Goal: Task Accomplishment & Management: Use online tool/utility

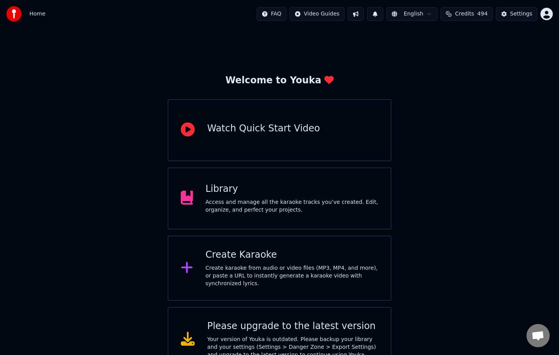
click at [305, 279] on div "Create karaoke from audio or video files (MP3, MP4, and more), or paste a URL t…" at bounding box center [292, 275] width 173 height 23
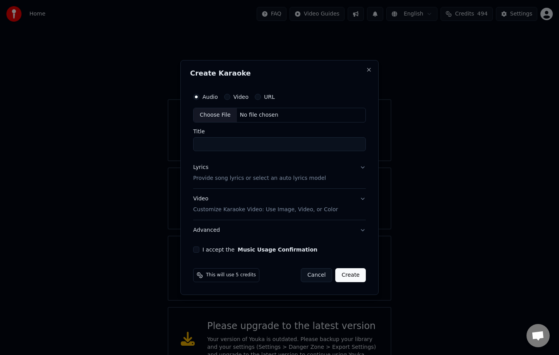
click at [223, 114] on div "Choose File" at bounding box center [215, 115] width 43 height 14
type input "**********"
click at [366, 200] on button "Video Customize Karaoke Video: Use Image, Video, or Color" at bounding box center [280, 204] width 176 height 31
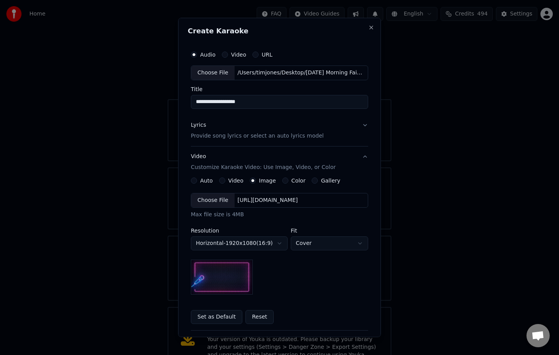
click at [220, 198] on div "Choose File" at bounding box center [212, 200] width 43 height 14
click at [367, 127] on button "Lyrics Provide song lyrics or select an auto lyrics model" at bounding box center [279, 130] width 177 height 31
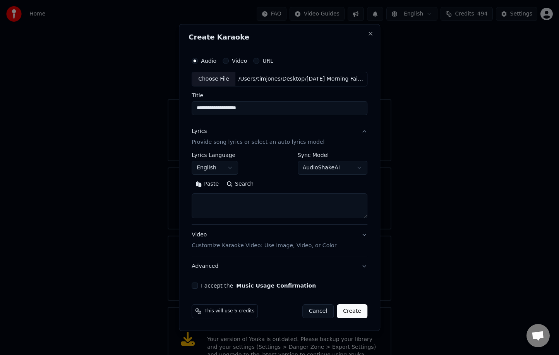
click at [232, 204] on textarea at bounding box center [280, 205] width 176 height 25
click at [215, 185] on button "Paste" at bounding box center [207, 184] width 31 height 12
type textarea "**********"
click at [352, 315] on button "Create" at bounding box center [352, 311] width 31 height 14
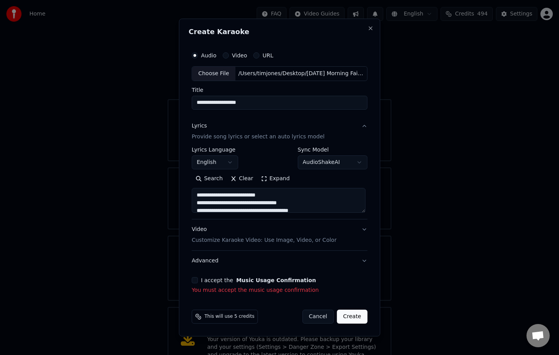
click at [199, 283] on div "I accept the Music Usage Confirmation" at bounding box center [280, 280] width 176 height 6
click at [194, 282] on button "I accept the Music Usage Confirmation" at bounding box center [195, 280] width 6 height 6
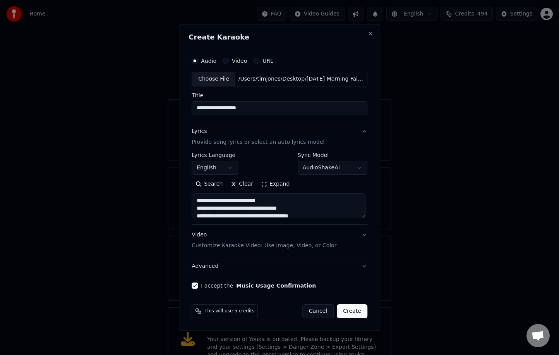
click at [356, 312] on button "Create" at bounding box center [352, 311] width 31 height 14
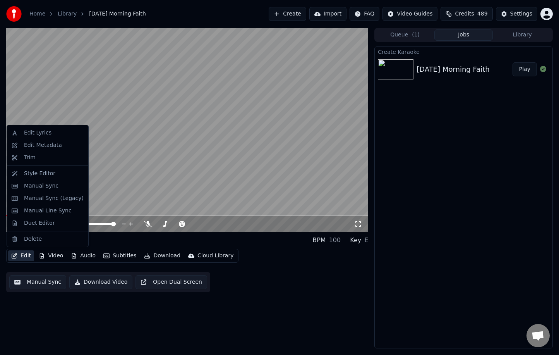
click at [21, 256] on button "Edit" at bounding box center [21, 255] width 26 height 11
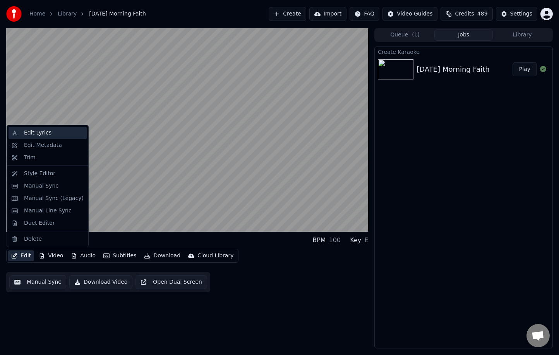
click at [51, 136] on div "Edit Lyrics" at bounding box center [54, 133] width 60 height 8
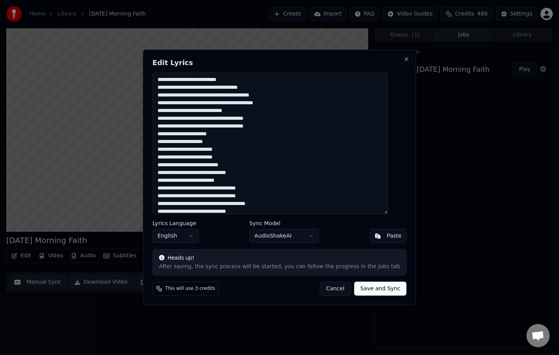
drag, startPoint x: 208, startPoint y: 206, endPoint x: 175, endPoint y: 58, distance: 150.8
click at [175, 58] on div "Edit Lyrics Lyrics Language English Sync Model AudioShakeAI Paste Heads up! Aft…" at bounding box center [279, 178] width 273 height 256
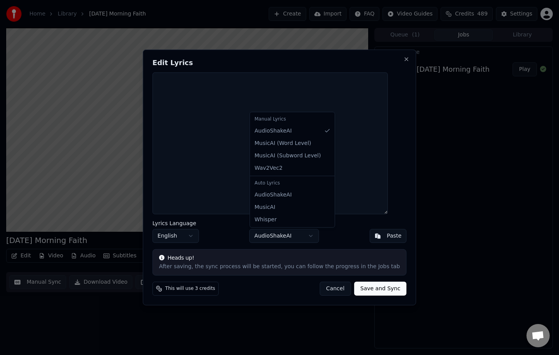
click at [304, 238] on body "Home Library [DATE] Morning Faith Create Import FAQ Video Guides Credits 489 Se…" at bounding box center [279, 177] width 559 height 355
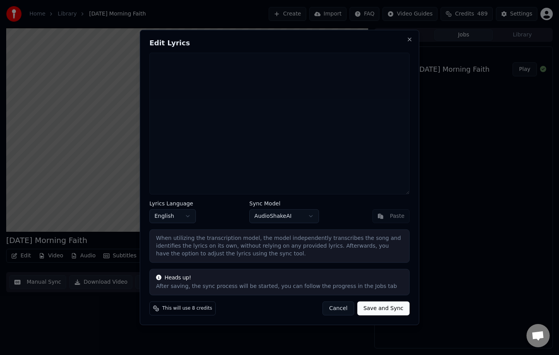
click at [373, 312] on button "Save and Sync" at bounding box center [383, 308] width 52 height 14
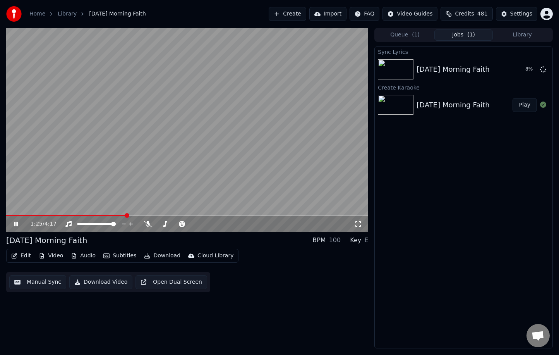
click at [15, 227] on div "1:25 / 4:17" at bounding box center [187, 224] width 356 height 8
click at [16, 225] on icon at bounding box center [16, 223] width 4 height 5
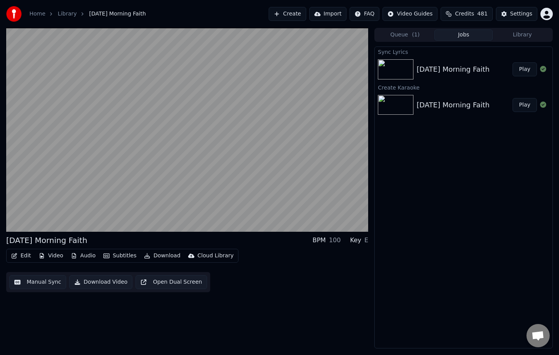
click at [403, 72] on img at bounding box center [396, 69] width 36 height 20
click at [403, 71] on img at bounding box center [396, 69] width 36 height 20
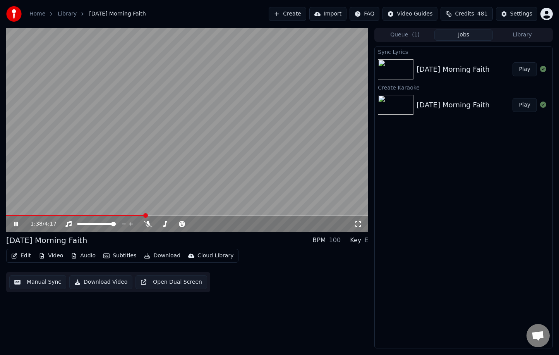
click at [529, 73] on button "Play" at bounding box center [525, 69] width 24 height 14
click at [195, 226] on span at bounding box center [193, 223] width 5 height 5
click at [6, 218] on span at bounding box center [8, 215] width 5 height 5
click at [193, 224] on span at bounding box center [193, 223] width 5 height 5
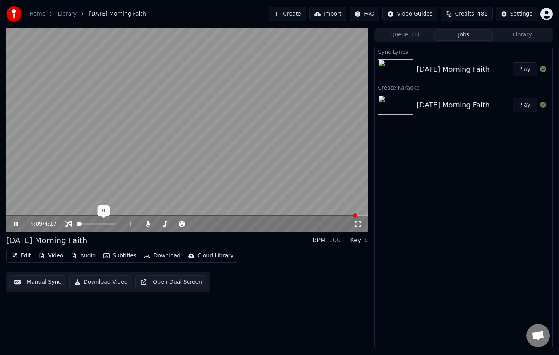
click at [77, 226] on span at bounding box center [79, 223] width 5 height 5
click at [24, 258] on button "Edit" at bounding box center [21, 255] width 26 height 11
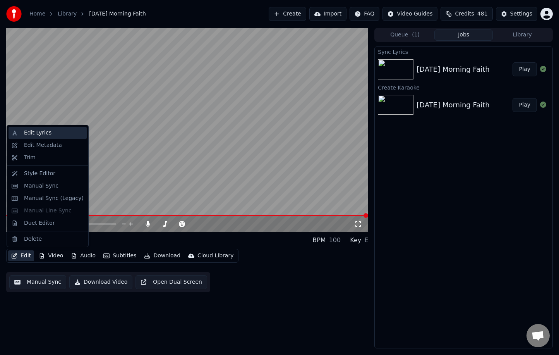
click at [36, 136] on div "Edit Lyrics" at bounding box center [37, 133] width 27 height 8
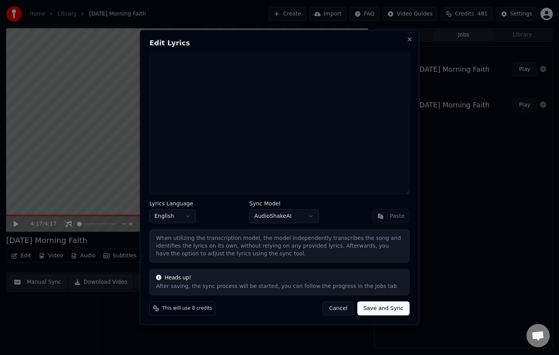
click at [335, 310] on button "Cancel" at bounding box center [338, 308] width 31 height 14
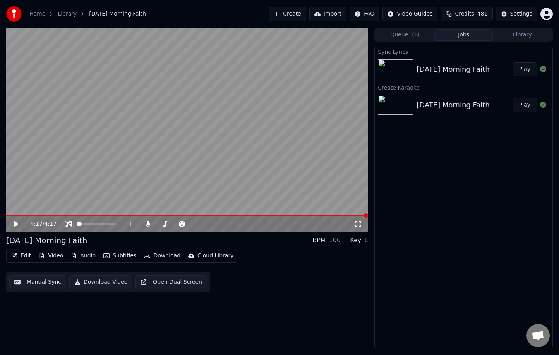
click at [115, 257] on button "Subtitles" at bounding box center [119, 255] width 39 height 11
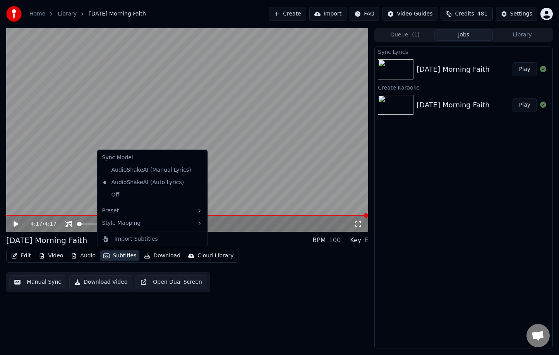
click at [115, 257] on button "Subtitles" at bounding box center [119, 255] width 39 height 11
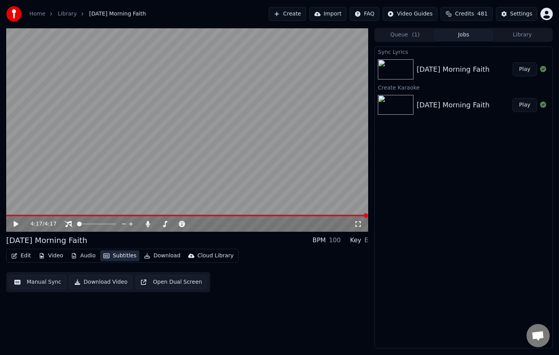
click at [115, 257] on button "Subtitles" at bounding box center [119, 255] width 39 height 11
click at [19, 255] on button "Edit" at bounding box center [21, 255] width 26 height 11
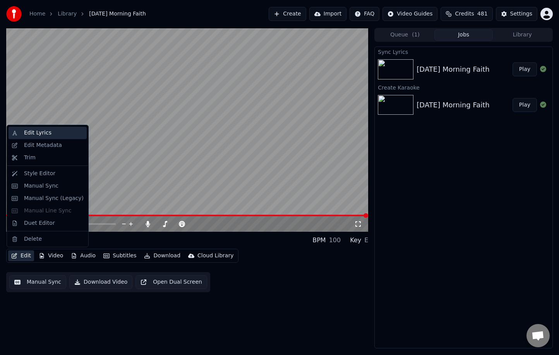
click at [47, 136] on div "Edit Lyrics" at bounding box center [37, 133] width 27 height 8
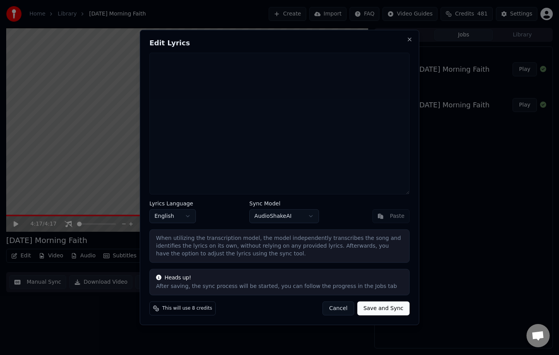
click at [336, 311] on button "Cancel" at bounding box center [338, 308] width 31 height 14
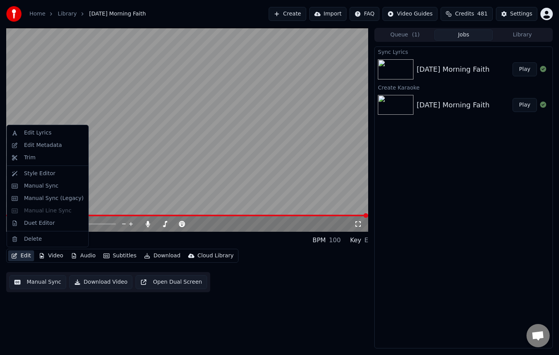
click at [25, 255] on button "Edit" at bounding box center [21, 255] width 26 height 11
click at [43, 191] on div "Manual Sync" at bounding box center [48, 186] width 78 height 12
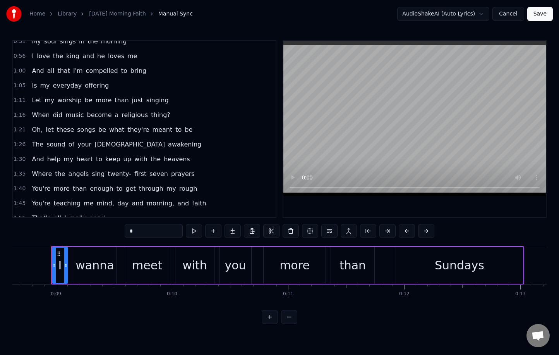
scroll to position [143, 0]
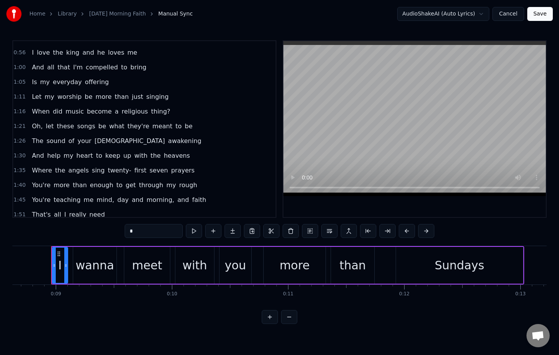
click at [135, 168] on span "first" at bounding box center [141, 170] width 14 height 9
type input "*****"
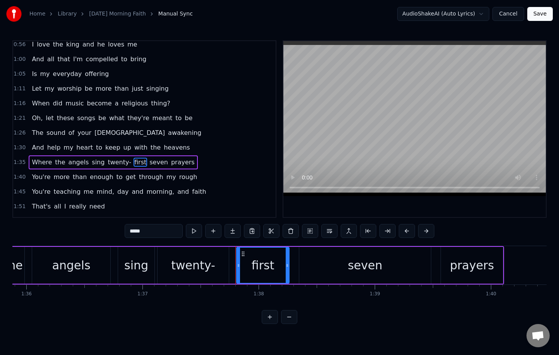
scroll to position [0, 11322]
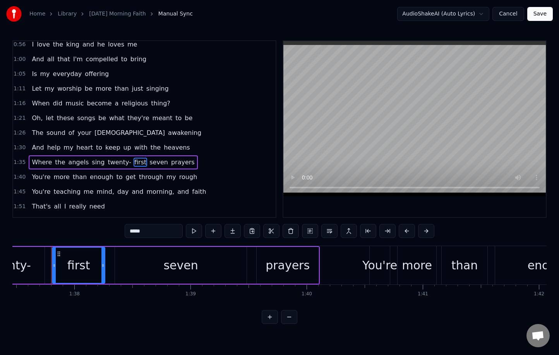
click at [88, 264] on div "first" at bounding box center [79, 264] width 52 height 35
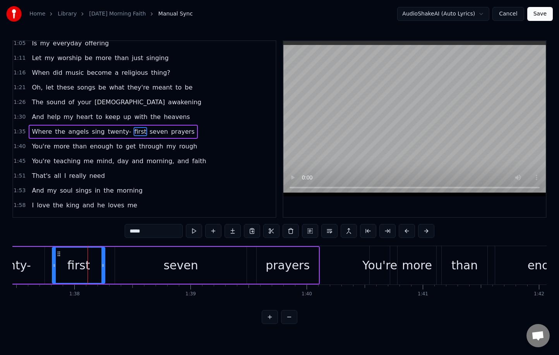
scroll to position [184, 0]
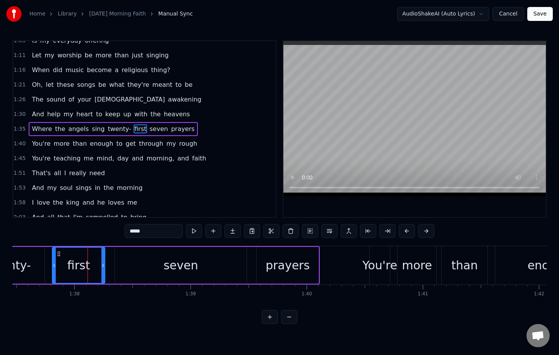
click at [134, 127] on span "first" at bounding box center [141, 128] width 14 height 9
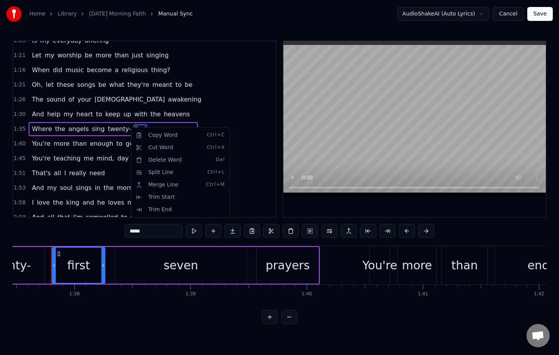
click at [130, 128] on html "Home Library [DATE] Morning Faith Manual Sync AudioShakeAI (Auto Lyrics) Cancel…" at bounding box center [279, 168] width 559 height 336
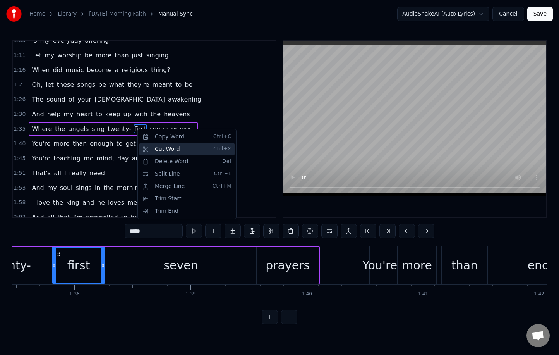
click at [153, 146] on div "Cut Word Ctrl+X" at bounding box center [186, 149] width 95 height 12
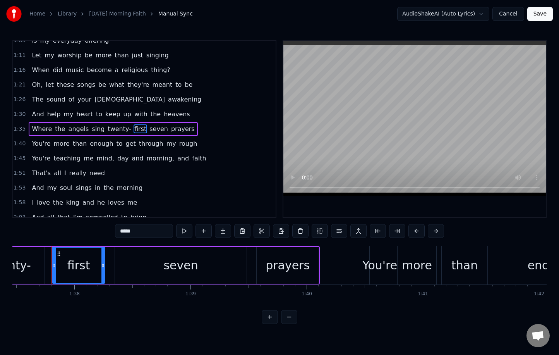
click at [88, 265] on div "first" at bounding box center [79, 264] width 52 height 35
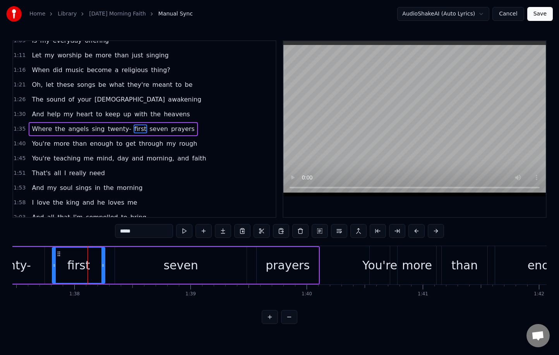
click at [88, 265] on div "first" at bounding box center [79, 264] width 52 height 35
drag, startPoint x: 88, startPoint y: 265, endPoint x: 97, endPoint y: 267, distance: 9.0
click at [97, 267] on div "first" at bounding box center [79, 264] width 52 height 35
click at [134, 130] on span "first" at bounding box center [141, 128] width 14 height 9
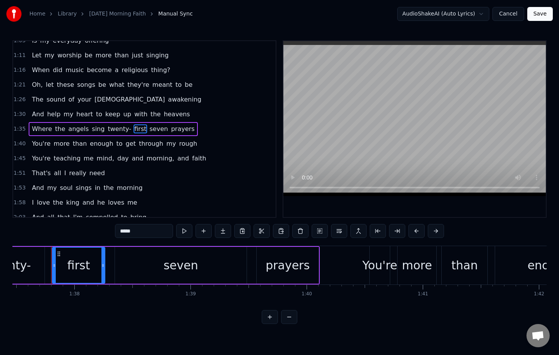
click at [134, 130] on span "first" at bounding box center [141, 128] width 14 height 9
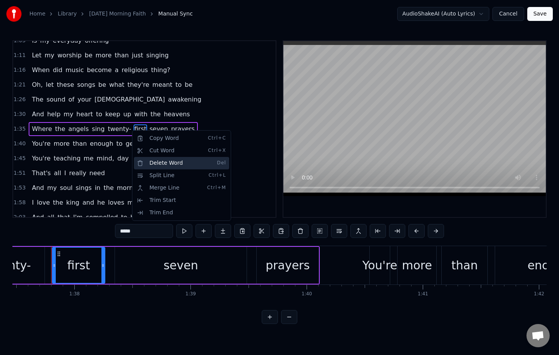
click at [156, 160] on div "Delete Word Del" at bounding box center [181, 163] width 95 height 12
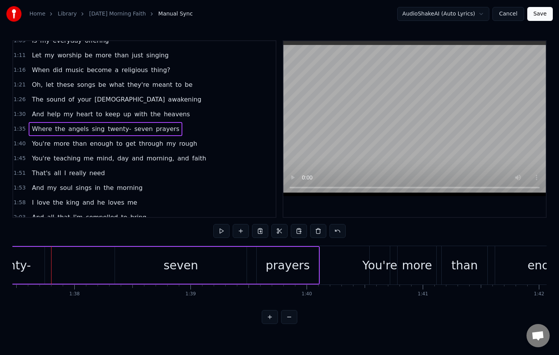
click at [119, 129] on span "twenty-" at bounding box center [119, 128] width 25 height 9
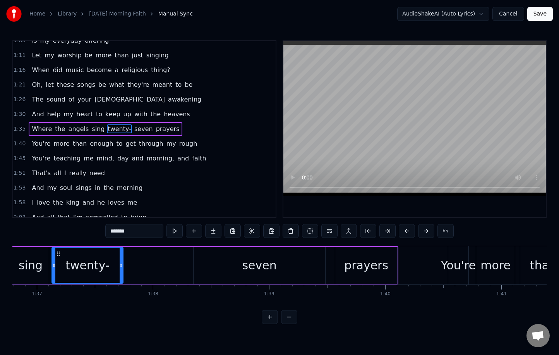
scroll to position [0, 11243]
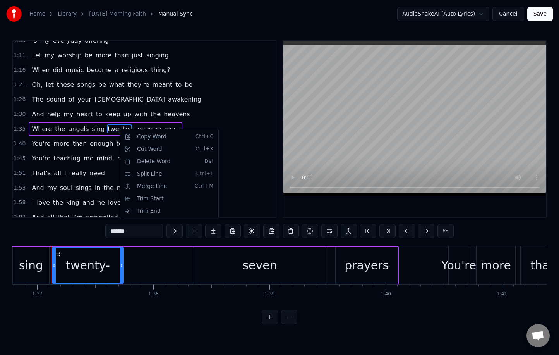
click at [511, 13] on html "Home Library [DATE] Morning Faith Manual Sync AudioShakeAI (Auto Lyrics) Cancel…" at bounding box center [279, 168] width 559 height 336
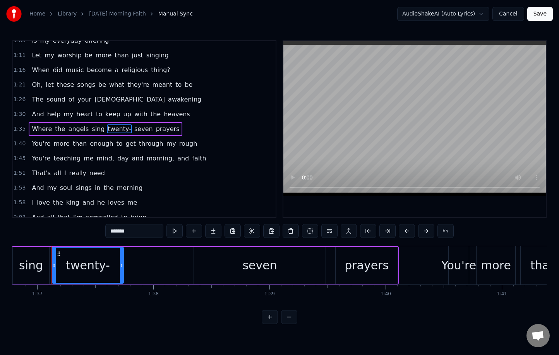
click at [511, 13] on button "Cancel" at bounding box center [508, 14] width 31 height 14
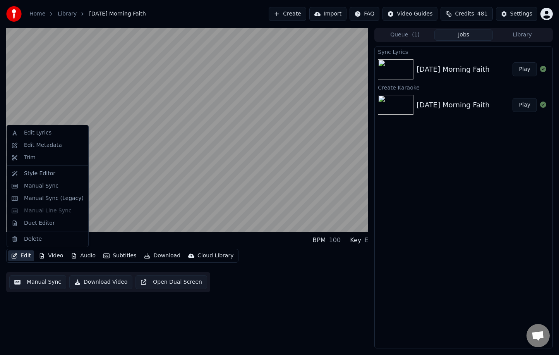
click at [26, 258] on button "Edit" at bounding box center [21, 255] width 26 height 11
click at [52, 202] on div "Manual Sync (Legacy)" at bounding box center [48, 198] width 78 height 12
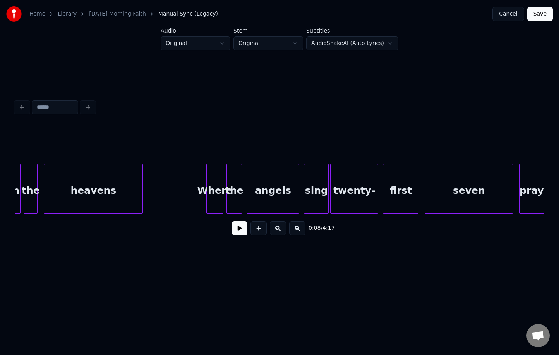
scroll to position [0, 7210]
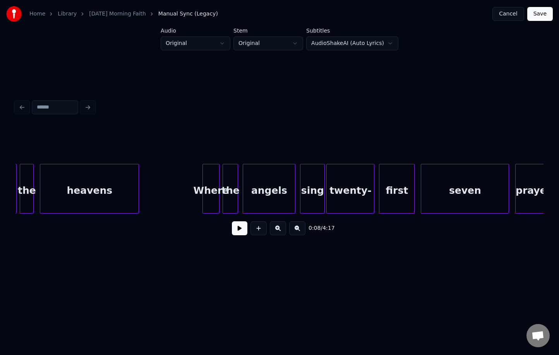
click at [394, 191] on div "first" at bounding box center [396, 190] width 35 height 53
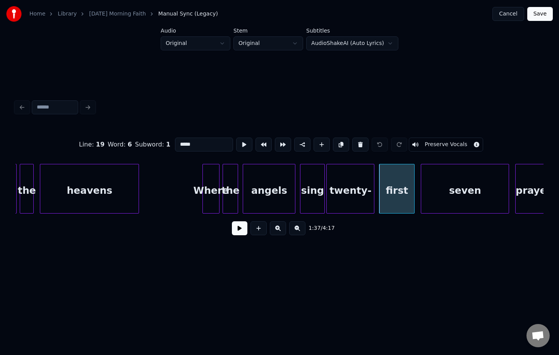
click at [208, 147] on input "*****" at bounding box center [204, 144] width 58 height 14
type input "*"
click at [224, 281] on html "Home Library [DATE] Morning Faith Manual Sync (Legacy) Cancel Save Audio Origin…" at bounding box center [279, 144] width 559 height 288
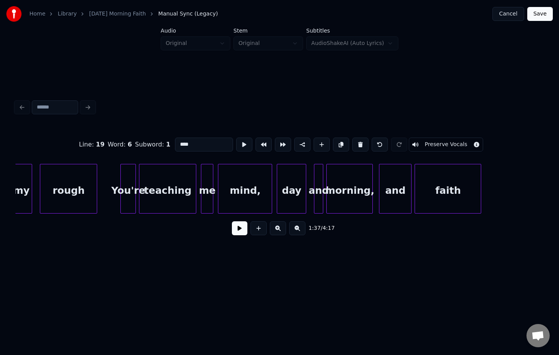
scroll to position [0, 8054]
click at [242, 196] on div "mind," at bounding box center [243, 190] width 53 height 53
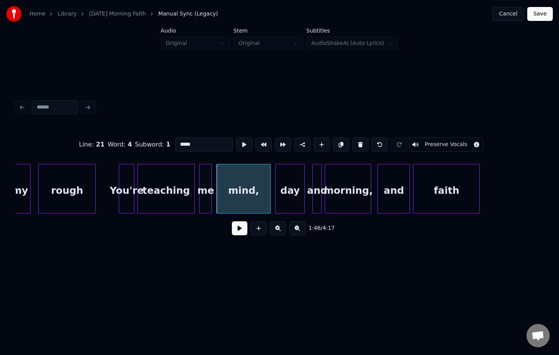
click at [202, 144] on input "*****" at bounding box center [204, 144] width 58 height 14
click at [284, 183] on div "day" at bounding box center [290, 190] width 29 height 53
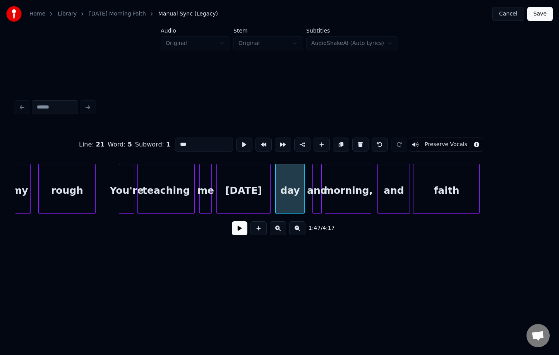
click at [290, 187] on div "day" at bounding box center [290, 190] width 29 height 53
click at [354, 147] on button at bounding box center [360, 144] width 16 height 14
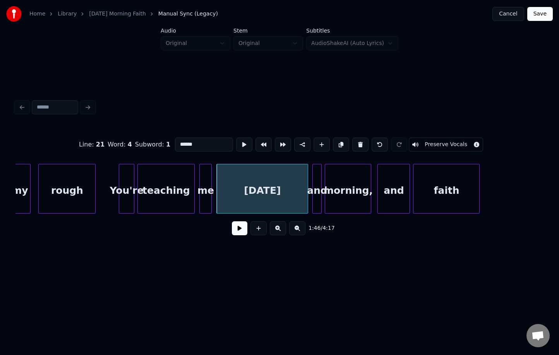
click at [307, 195] on div at bounding box center [307, 188] width 2 height 49
click at [320, 194] on div at bounding box center [320, 188] width 2 height 49
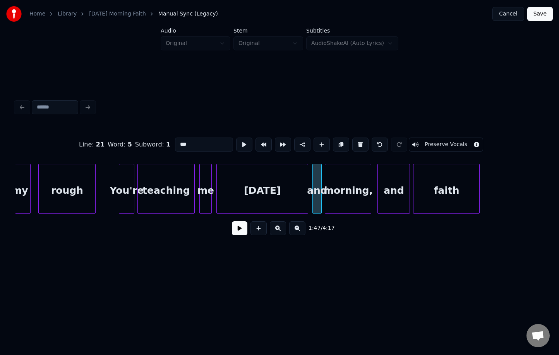
click at [357, 147] on button at bounding box center [360, 144] width 16 height 14
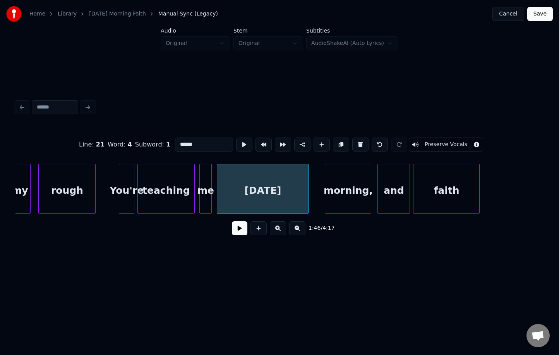
click at [309, 193] on div "[DATE]" at bounding box center [263, 189] width 92 height 50
click at [321, 193] on div at bounding box center [320, 188] width 2 height 49
click at [79, 188] on div "rough" at bounding box center [67, 190] width 57 height 53
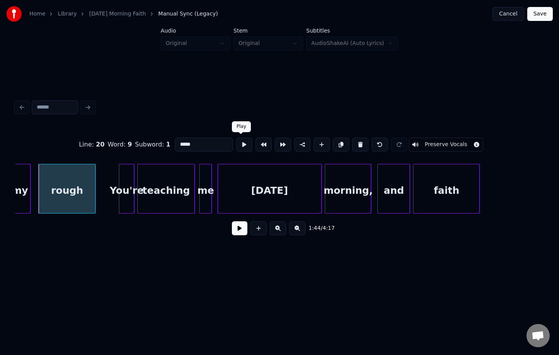
click at [240, 145] on button at bounding box center [244, 144] width 16 height 14
click at [220, 176] on div at bounding box center [219, 188] width 2 height 49
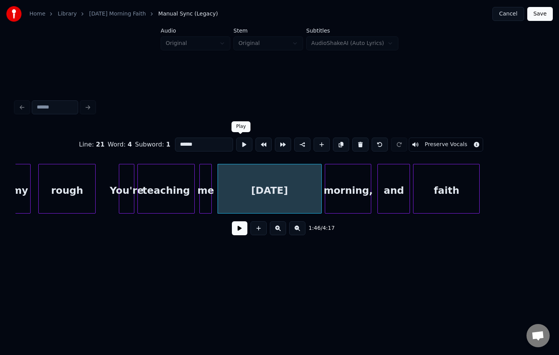
click at [239, 142] on button at bounding box center [244, 144] width 16 height 14
click at [310, 199] on div at bounding box center [310, 188] width 2 height 49
click at [240, 144] on button at bounding box center [244, 144] width 16 height 14
click at [313, 197] on div at bounding box center [314, 188] width 2 height 49
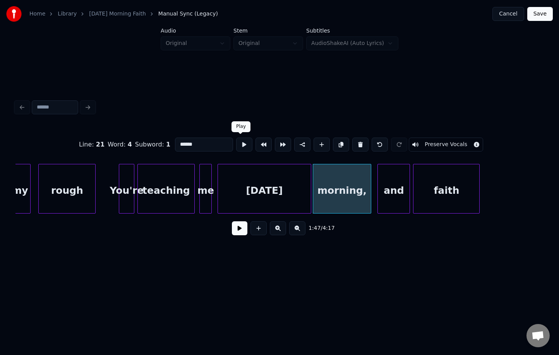
click at [241, 144] on button at bounding box center [244, 144] width 16 height 14
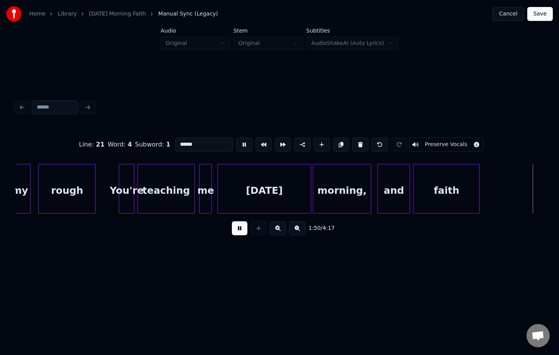
scroll to position [0, 8582]
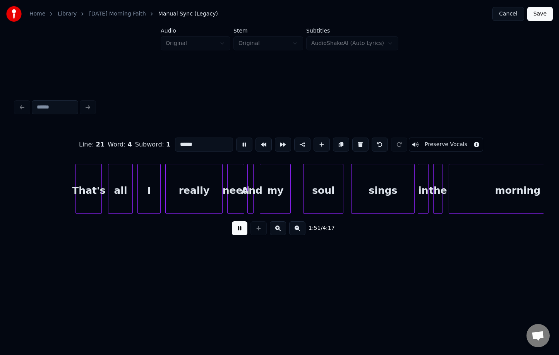
click at [386, 192] on div "sings" at bounding box center [383, 190] width 63 height 53
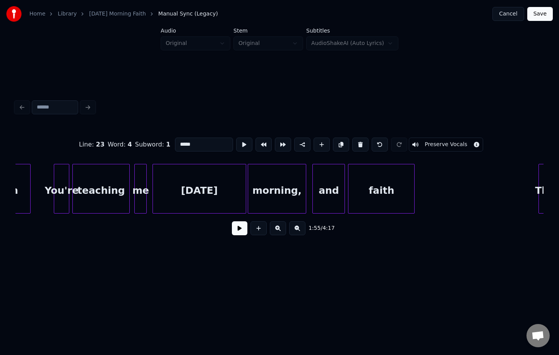
scroll to position [0, 8120]
click at [334, 188] on div "and" at bounding box center [328, 190] width 32 height 53
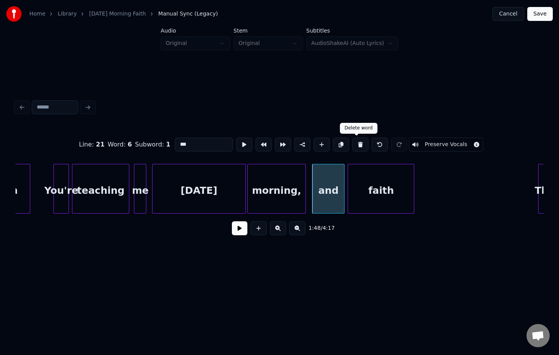
click at [358, 145] on button at bounding box center [360, 144] width 16 height 14
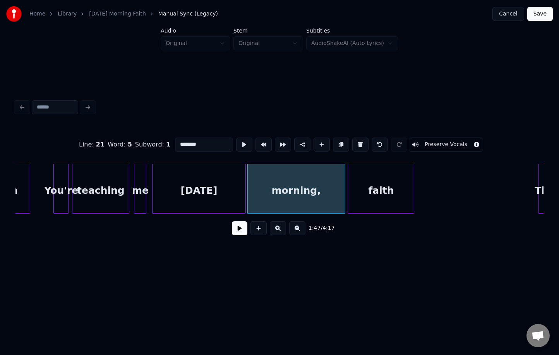
click at [345, 196] on div at bounding box center [344, 188] width 2 height 49
click at [170, 193] on div "[DATE]" at bounding box center [199, 190] width 93 height 53
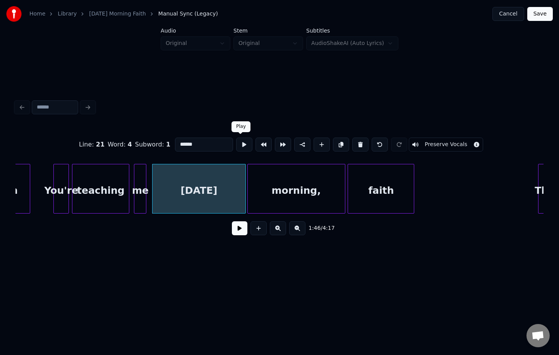
click at [243, 147] on button at bounding box center [244, 144] width 16 height 14
click at [256, 172] on div "morning," at bounding box center [296, 190] width 97 height 53
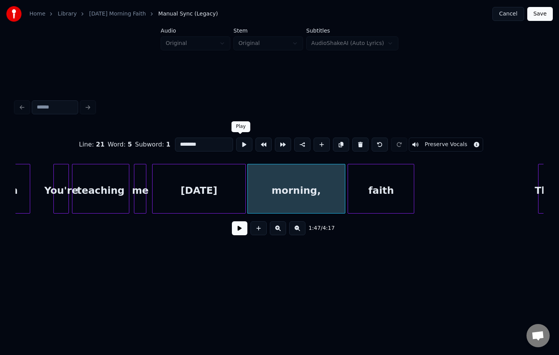
click at [240, 144] on button at bounding box center [244, 144] width 16 height 14
click at [364, 197] on div "faith" at bounding box center [381, 190] width 66 height 53
type input "*****"
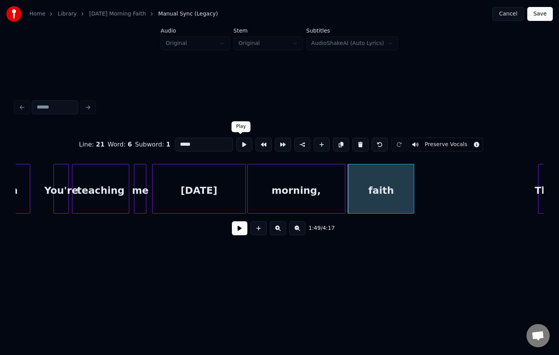
click at [243, 144] on button at bounding box center [244, 144] width 16 height 14
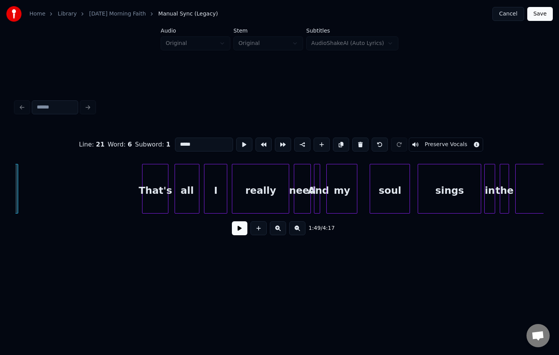
scroll to position [0, 8517]
click at [242, 148] on button at bounding box center [244, 144] width 16 height 14
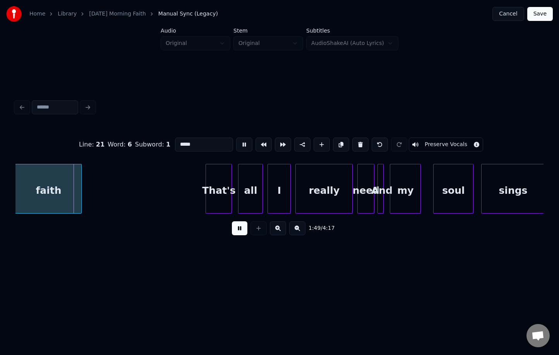
scroll to position [0, 8452]
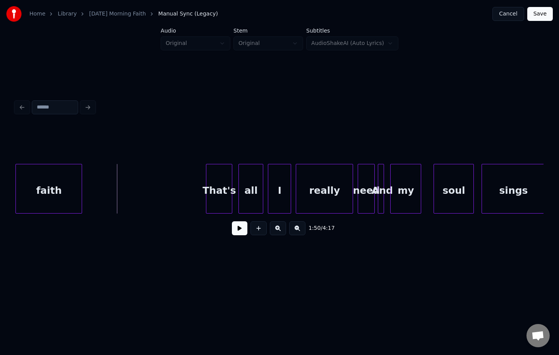
click at [227, 143] on div at bounding box center [279, 144] width 528 height 39
click at [216, 186] on div "That's" at bounding box center [219, 190] width 26 height 53
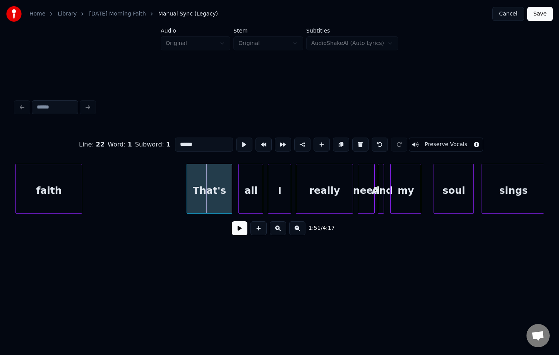
click at [187, 182] on div at bounding box center [188, 188] width 2 height 49
click at [238, 145] on button at bounding box center [244, 144] width 16 height 14
click at [302, 142] on button at bounding box center [302, 144] width 16 height 14
click at [300, 143] on button at bounding box center [302, 144] width 16 height 14
click at [209, 192] on div "That's" at bounding box center [209, 190] width 45 height 53
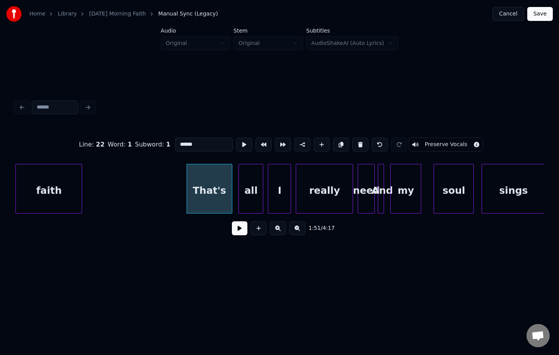
click at [211, 191] on div "That's" at bounding box center [209, 190] width 45 height 53
click at [316, 145] on button at bounding box center [322, 144] width 16 height 14
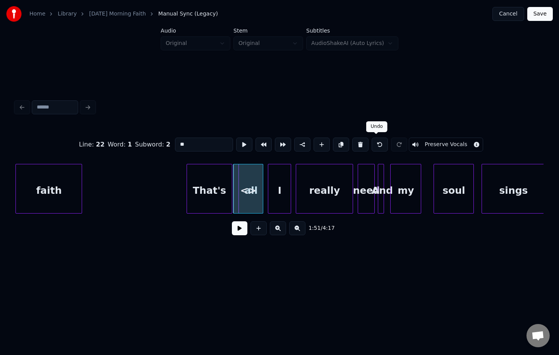
click at [375, 144] on button at bounding box center [380, 144] width 16 height 14
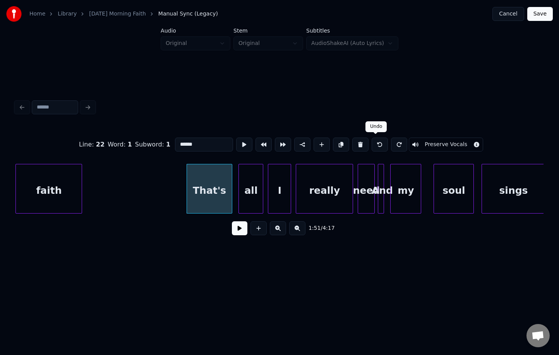
click at [377, 146] on button at bounding box center [380, 144] width 16 height 14
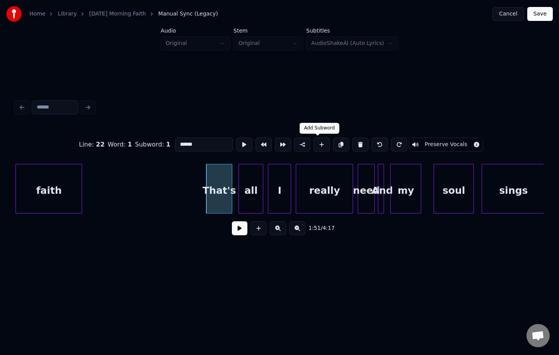
click at [316, 145] on button at bounding box center [322, 144] width 16 height 14
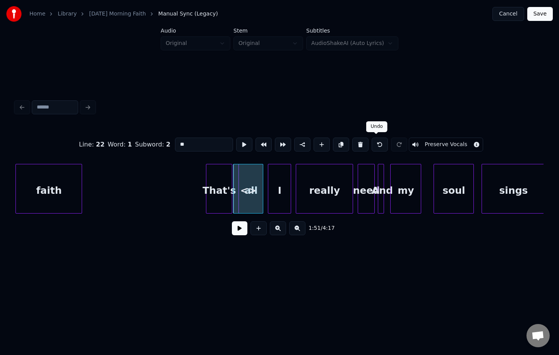
click at [372, 144] on button at bounding box center [380, 144] width 16 height 14
type input "******"
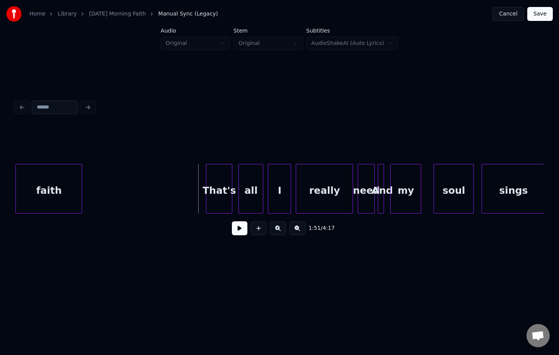
click at [216, 187] on div "That's" at bounding box center [219, 190] width 26 height 53
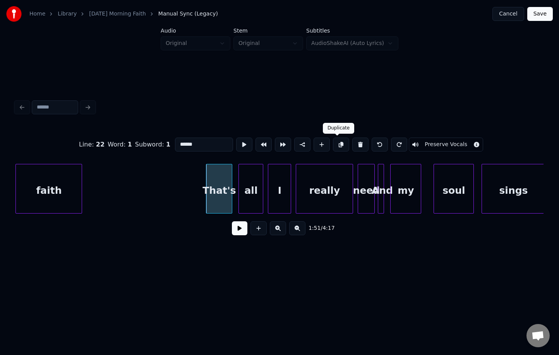
click at [340, 145] on button at bounding box center [341, 144] width 16 height 14
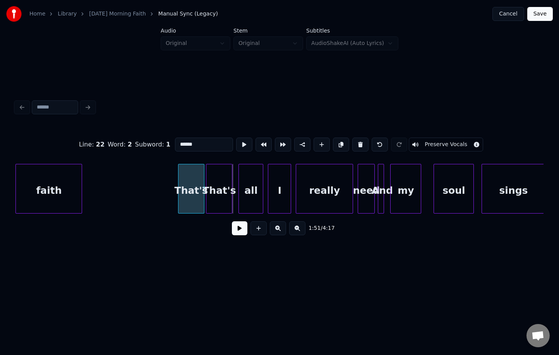
click at [187, 187] on div "That's" at bounding box center [192, 190] width 26 height 53
click at [184, 187] on div at bounding box center [185, 188] width 2 height 49
drag, startPoint x: 197, startPoint y: 142, endPoint x: 153, endPoint y: 140, distance: 43.4
click at [153, 140] on div "Line : 22 Word : 2 Subword : 1 ****** Preserve Vocals" at bounding box center [279, 144] width 528 height 39
click at [197, 149] on input "******" at bounding box center [204, 144] width 58 height 14
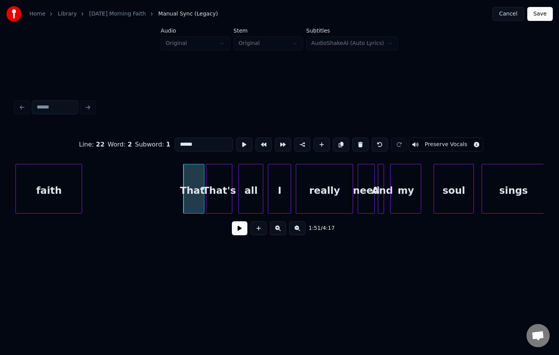
click at [197, 146] on input "******" at bounding box center [204, 144] width 58 height 14
click at [192, 194] on div "That'" at bounding box center [194, 190] width 20 height 53
click at [192, 193] on div "That'" at bounding box center [194, 190] width 20 height 53
click at [199, 146] on input "******" at bounding box center [204, 144] width 58 height 14
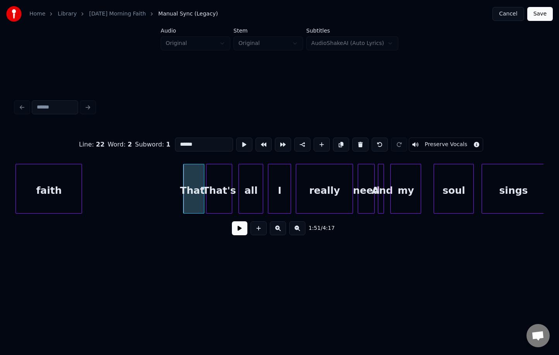
click at [217, 197] on div "That's" at bounding box center [219, 190] width 26 height 53
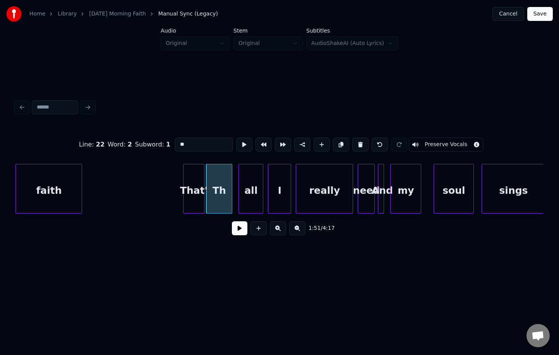
type input "*"
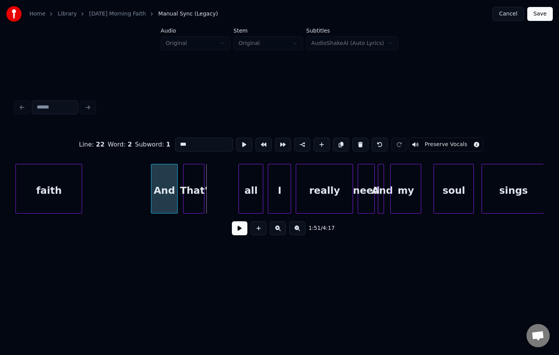
click at [162, 177] on div "And" at bounding box center [164, 190] width 26 height 53
click at [224, 186] on div "That'" at bounding box center [226, 190] width 20 height 53
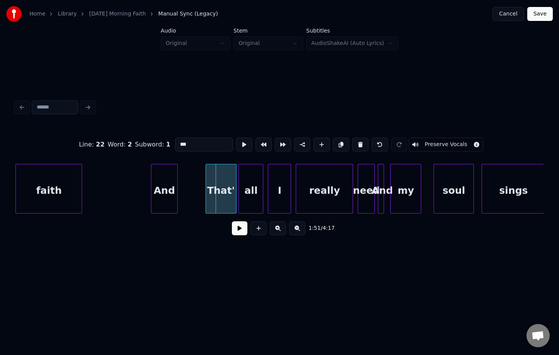
click at [206, 184] on div at bounding box center [207, 188] width 2 height 49
click at [193, 178] on div "And" at bounding box center [191, 190] width 26 height 53
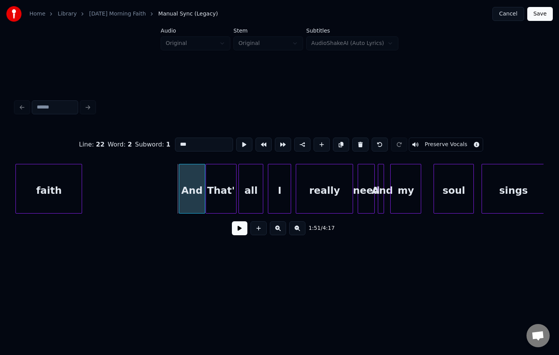
click at [179, 182] on div "And" at bounding box center [192, 189] width 26 height 50
click at [186, 186] on div at bounding box center [187, 188] width 2 height 49
click at [240, 144] on button at bounding box center [244, 144] width 16 height 14
click at [228, 180] on div "That'" at bounding box center [221, 190] width 30 height 53
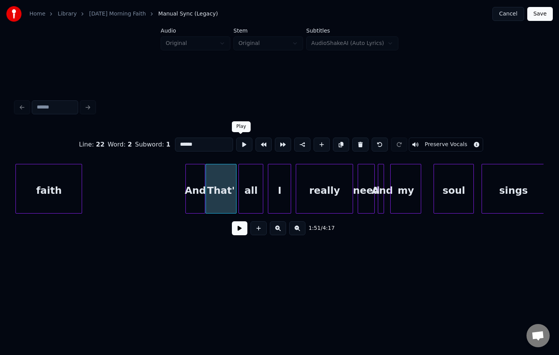
click at [240, 146] on button at bounding box center [244, 144] width 16 height 14
click at [255, 191] on div "all" at bounding box center [251, 190] width 24 height 53
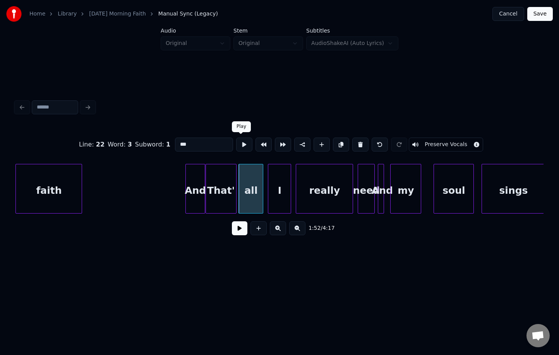
click at [242, 146] on button at bounding box center [244, 144] width 16 height 14
click at [382, 200] on div at bounding box center [382, 188] width 2 height 49
click at [238, 145] on button at bounding box center [244, 144] width 16 height 14
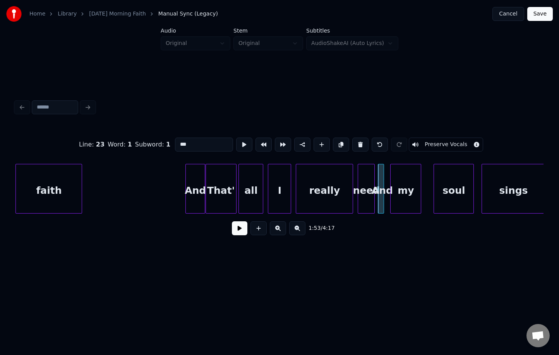
click at [331, 190] on div "really" at bounding box center [324, 190] width 57 height 53
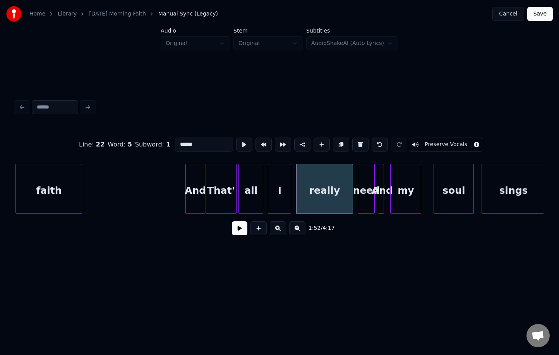
click at [240, 144] on button at bounding box center [244, 144] width 16 height 14
click at [361, 196] on div "need" at bounding box center [366, 190] width 16 height 53
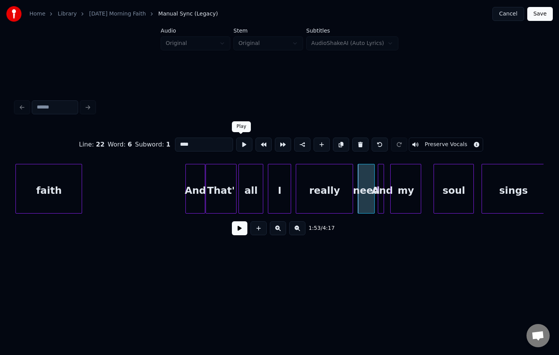
click at [242, 145] on button at bounding box center [244, 144] width 16 height 14
click at [384, 185] on div "And" at bounding box center [382, 190] width 8 height 53
click at [239, 148] on button at bounding box center [244, 144] width 16 height 14
click at [381, 192] on div "And" at bounding box center [382, 190] width 8 height 53
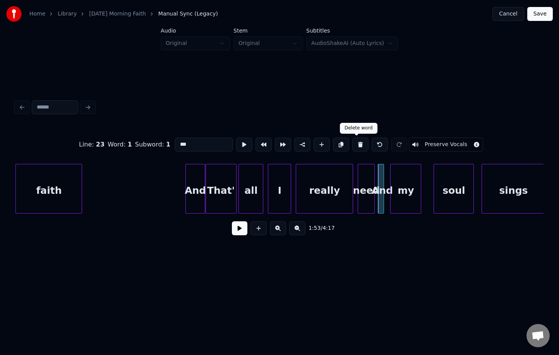
click at [356, 144] on button at bounding box center [360, 144] width 16 height 14
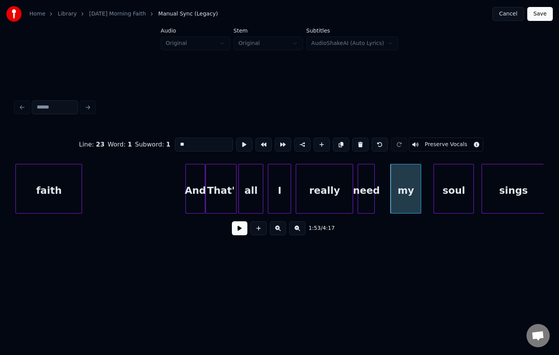
click at [372, 175] on div at bounding box center [373, 188] width 2 height 49
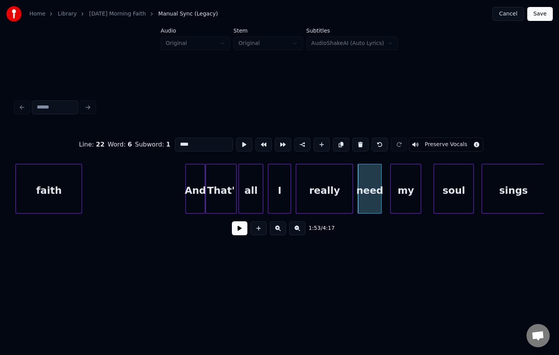
click at [380, 177] on div at bounding box center [380, 188] width 2 height 49
click at [239, 144] on button at bounding box center [244, 144] width 16 height 14
click at [397, 185] on div "my" at bounding box center [406, 190] width 30 height 53
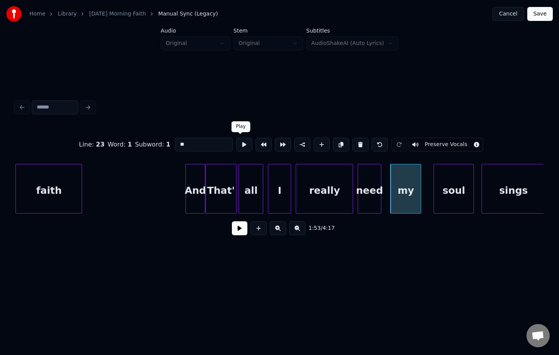
click at [240, 148] on button at bounding box center [244, 144] width 16 height 14
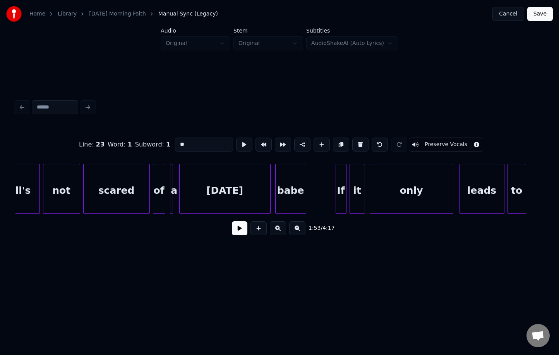
scroll to position [0, 11824]
click at [290, 188] on div "babe" at bounding box center [290, 190] width 30 height 53
click at [206, 144] on input "****" at bounding box center [204, 144] width 58 height 14
type input "*"
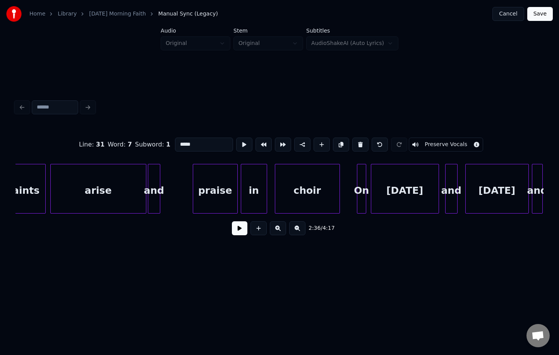
scroll to position [0, 12930]
click at [301, 188] on div "choir" at bounding box center [307, 190] width 64 height 53
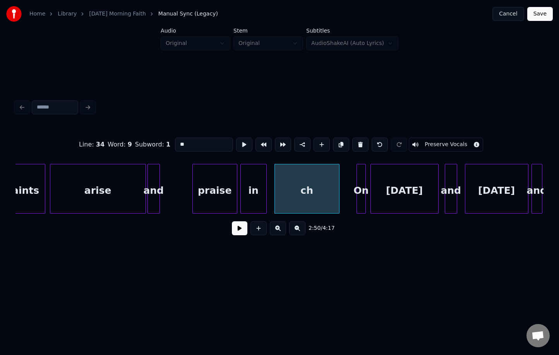
type input "*"
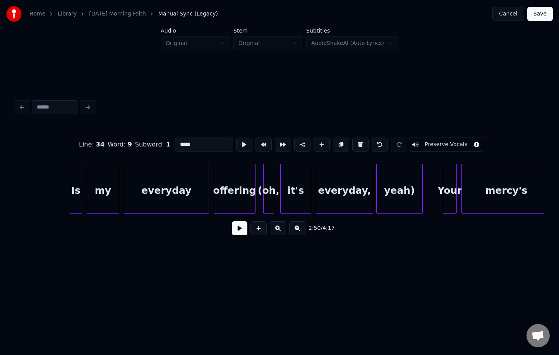
scroll to position [0, 17486]
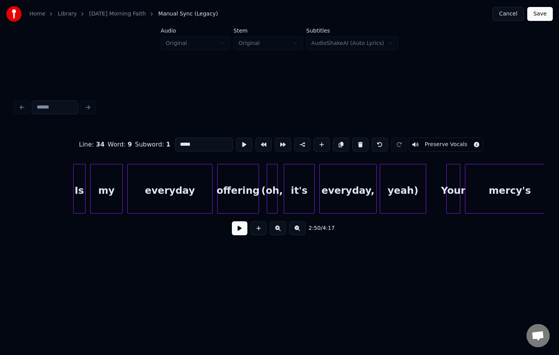
click at [75, 192] on div at bounding box center [75, 188] width 2 height 49
type input "**"
click at [235, 228] on button at bounding box center [239, 228] width 15 height 14
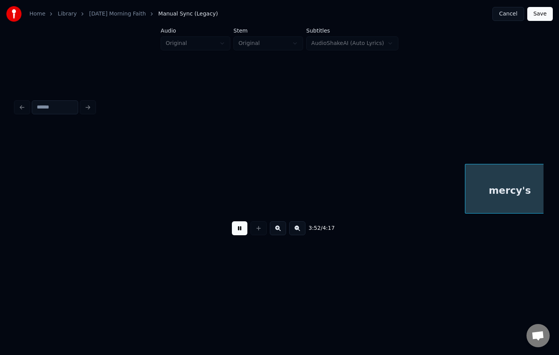
scroll to position [0, 18015]
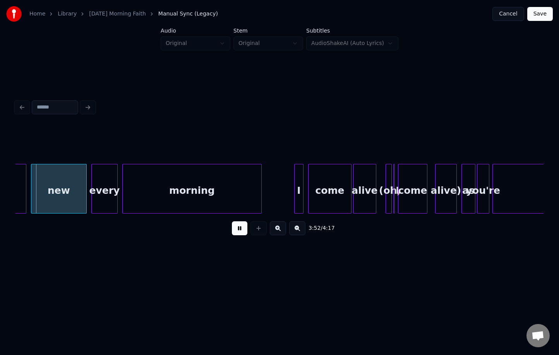
click at [242, 229] on button at bounding box center [239, 228] width 15 height 14
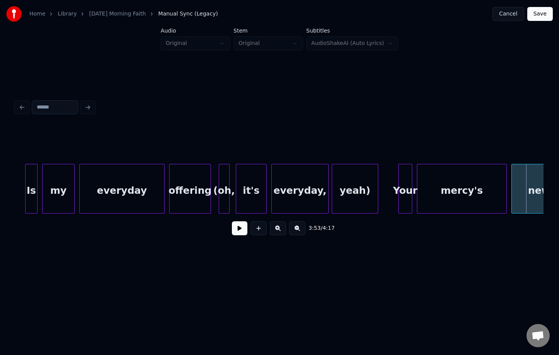
scroll to position [0, 17536]
click at [227, 181] on div at bounding box center [226, 188] width 2 height 49
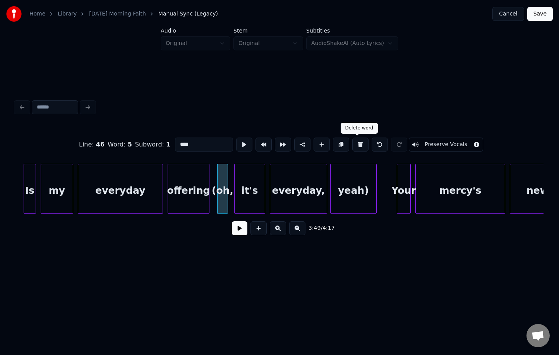
click at [357, 145] on button at bounding box center [360, 144] width 16 height 14
click at [356, 142] on button at bounding box center [360, 144] width 16 height 14
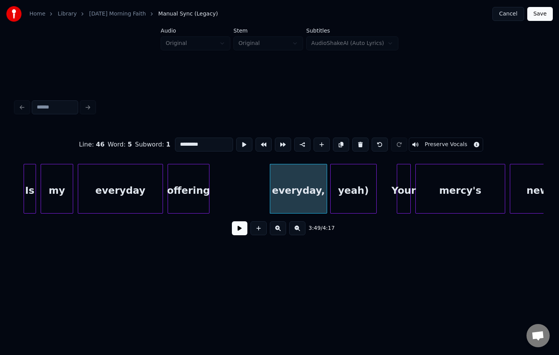
click at [356, 142] on button at bounding box center [360, 144] width 16 height 14
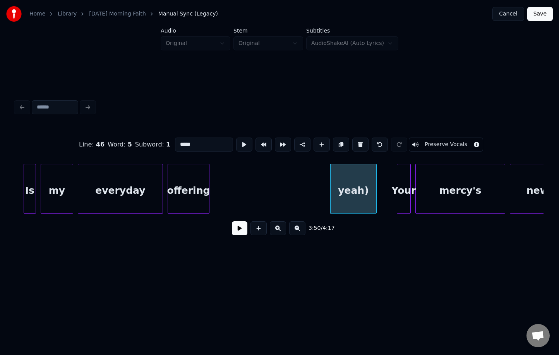
click at [356, 142] on button at bounding box center [360, 144] width 16 height 14
type input "****"
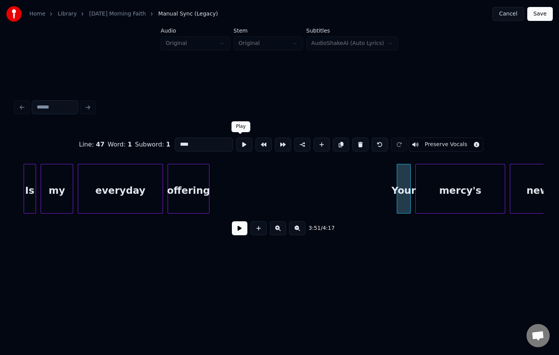
click at [239, 148] on button at bounding box center [244, 144] width 16 height 14
click at [240, 220] on div "3:51 / 4:17" at bounding box center [280, 228] width 516 height 17
click at [240, 225] on button at bounding box center [239, 228] width 15 height 14
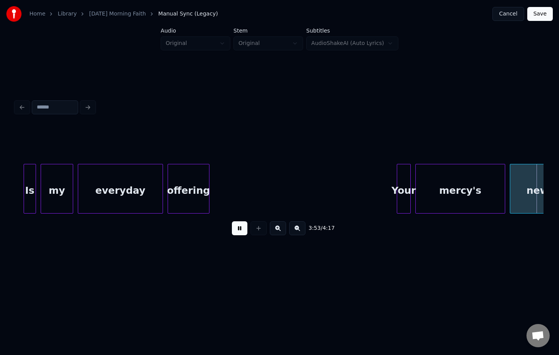
scroll to position [0, 18064]
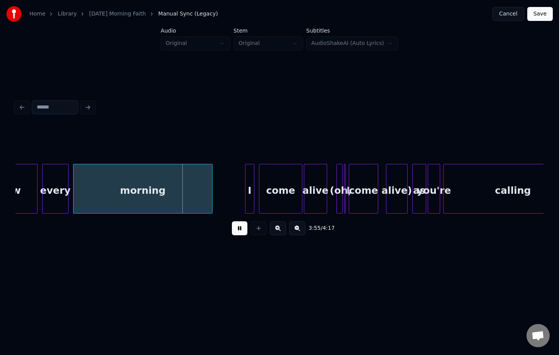
click at [240, 225] on button at bounding box center [239, 228] width 15 height 14
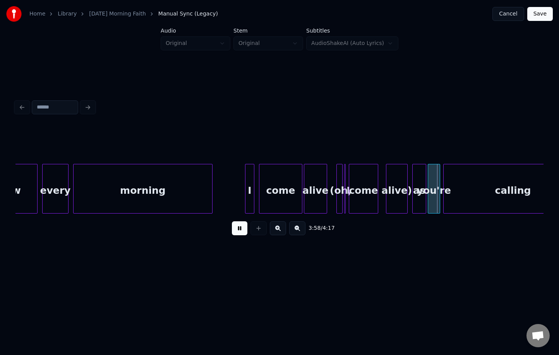
click at [240, 225] on button at bounding box center [239, 228] width 15 height 14
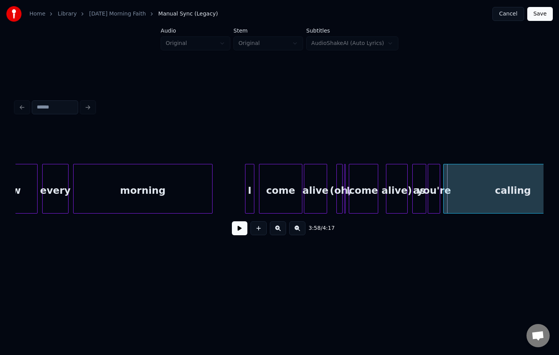
click at [341, 201] on div at bounding box center [341, 188] width 2 height 49
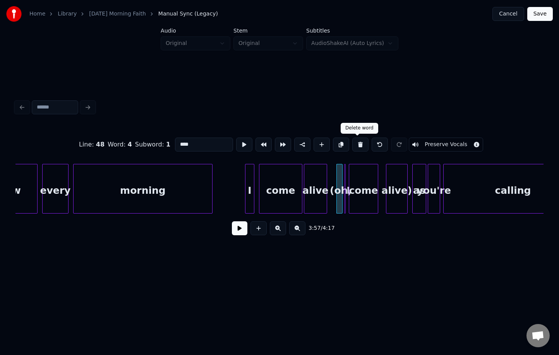
click at [360, 147] on button at bounding box center [360, 144] width 16 height 14
click at [354, 178] on div "come" at bounding box center [363, 190] width 29 height 53
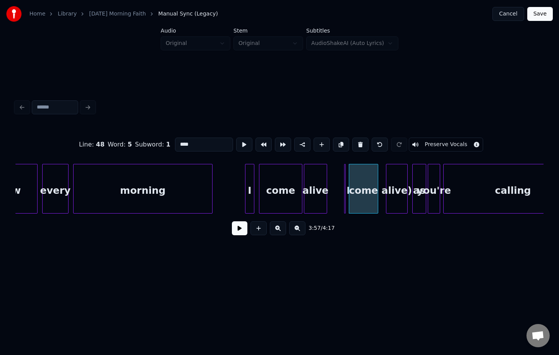
click at [356, 171] on div "come" at bounding box center [363, 190] width 29 height 53
click at [358, 147] on button at bounding box center [360, 144] width 16 height 14
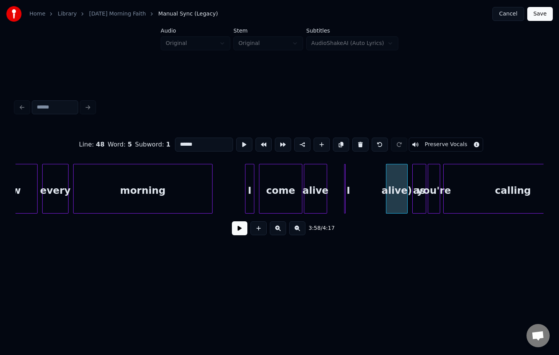
click at [388, 191] on div at bounding box center [387, 188] width 2 height 49
click at [359, 148] on button at bounding box center [360, 144] width 16 height 14
click at [347, 192] on div "I" at bounding box center [349, 190] width 8 height 53
click at [349, 190] on div "I" at bounding box center [349, 190] width 8 height 53
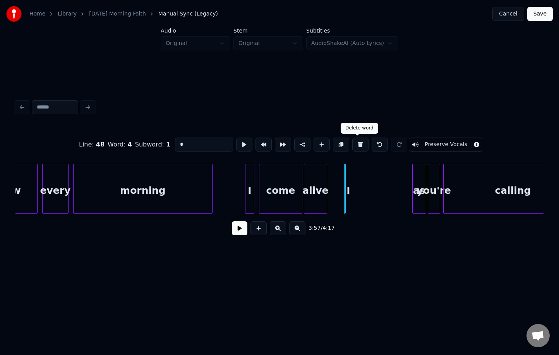
click at [357, 142] on button at bounding box center [360, 144] width 16 height 14
click at [157, 197] on div "morning" at bounding box center [143, 190] width 139 height 53
type input "*******"
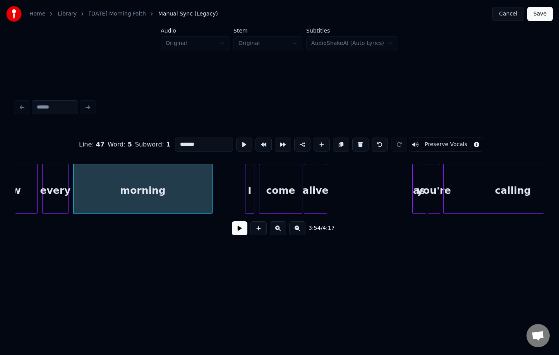
click at [240, 233] on button at bounding box center [239, 228] width 15 height 14
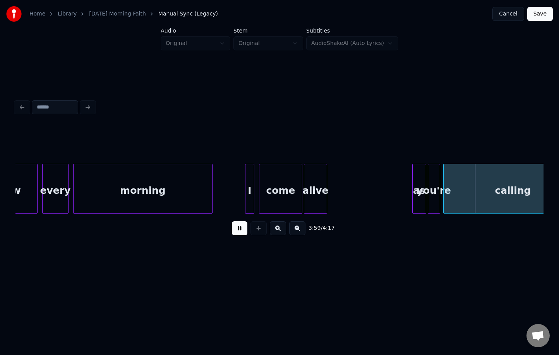
click at [241, 230] on button at bounding box center [239, 228] width 15 height 14
click at [381, 195] on div at bounding box center [380, 188] width 2 height 49
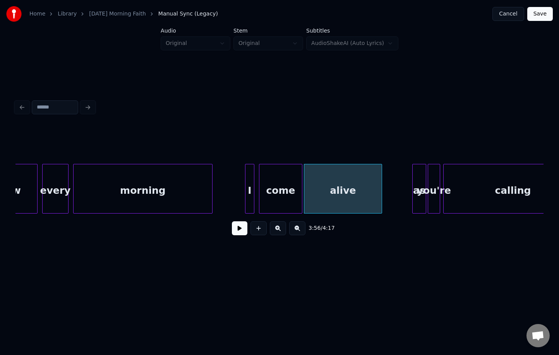
click at [172, 191] on div "morning" at bounding box center [143, 190] width 139 height 53
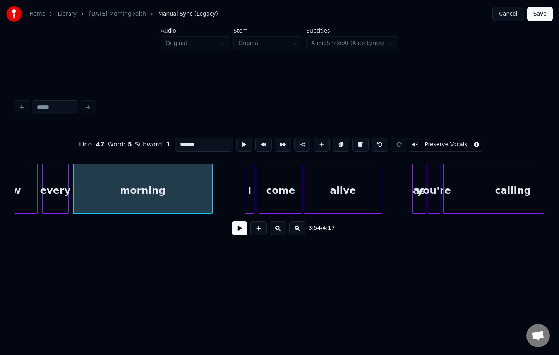
click at [242, 232] on button at bounding box center [239, 228] width 15 height 14
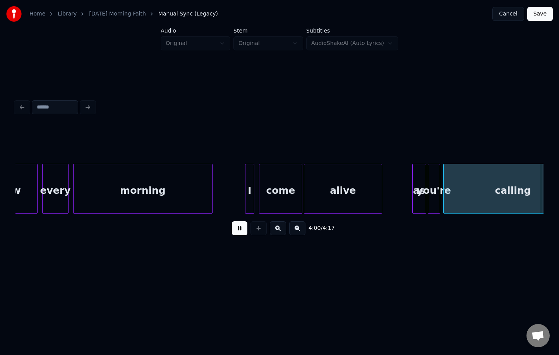
scroll to position [0, 18592]
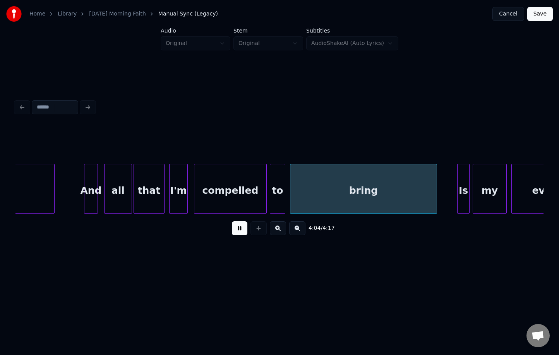
click at [235, 232] on button at bounding box center [239, 228] width 15 height 14
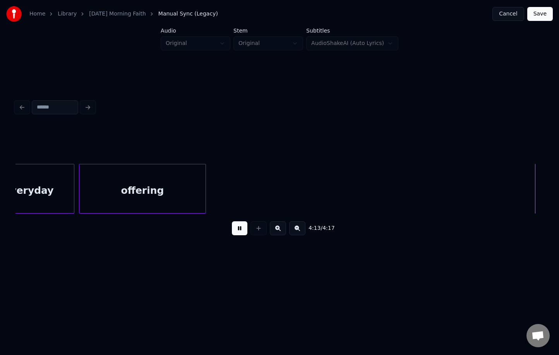
scroll to position [0, 19410]
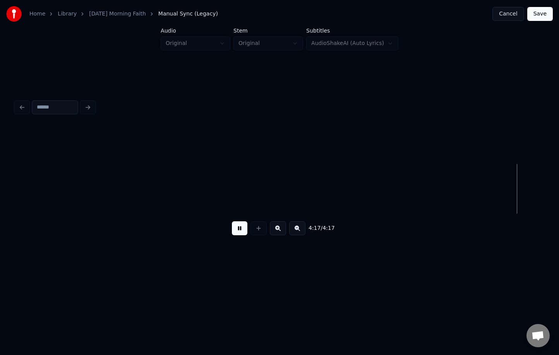
click at [235, 232] on button at bounding box center [239, 228] width 15 height 14
click at [548, 15] on button "Save" at bounding box center [540, 14] width 26 height 14
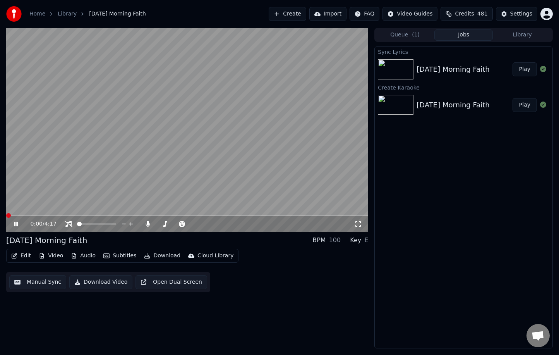
click at [6, 216] on span at bounding box center [8, 215] width 5 height 5
click at [69, 225] on icon at bounding box center [69, 224] width 8 height 6
click at [146, 223] on icon at bounding box center [148, 224] width 8 height 6
click at [16, 223] on icon at bounding box center [21, 224] width 18 height 6
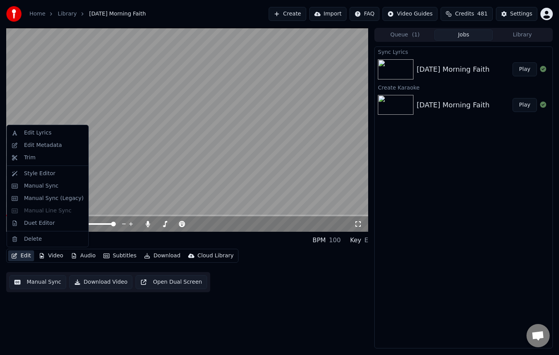
click at [25, 256] on button "Edit" at bounding box center [21, 255] width 26 height 11
click at [50, 202] on div "Manual Sync (Legacy)" at bounding box center [54, 198] width 60 height 8
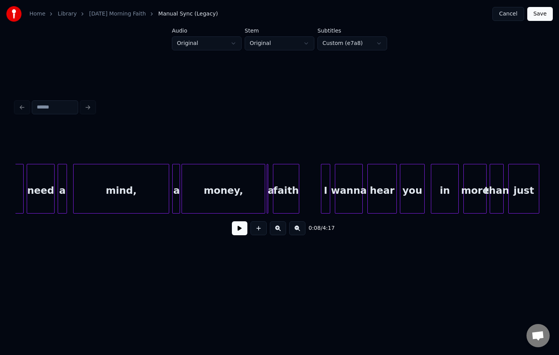
scroll to position [0, 1888]
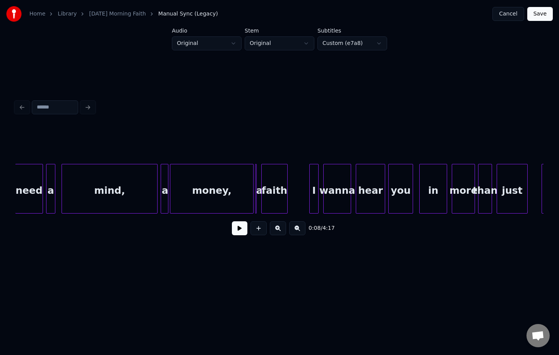
click at [99, 190] on div "mind," at bounding box center [109, 190] width 95 height 53
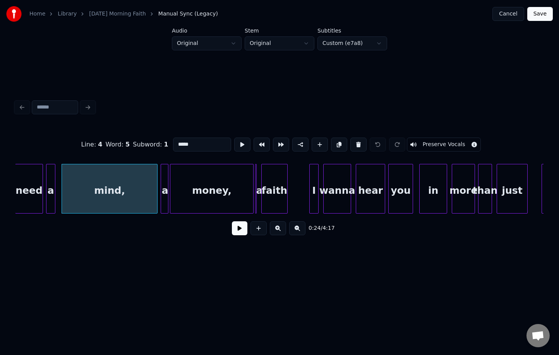
drag, startPoint x: 193, startPoint y: 143, endPoint x: 163, endPoint y: 142, distance: 30.6
click at [163, 142] on div "Line : 4 Word : 5 Subword : 1 ***** Preserve Vocals" at bounding box center [279, 144] width 528 height 39
click at [193, 184] on div "money," at bounding box center [211, 190] width 83 height 53
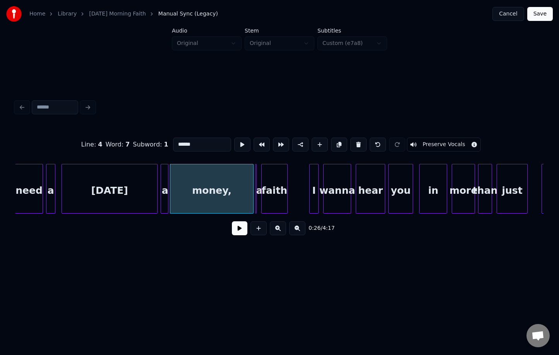
drag, startPoint x: 196, startPoint y: 141, endPoint x: 171, endPoint y: 141, distance: 25.2
click at [173, 141] on input "******" at bounding box center [202, 144] width 58 height 14
click at [163, 174] on div "a" at bounding box center [165, 190] width 8 height 53
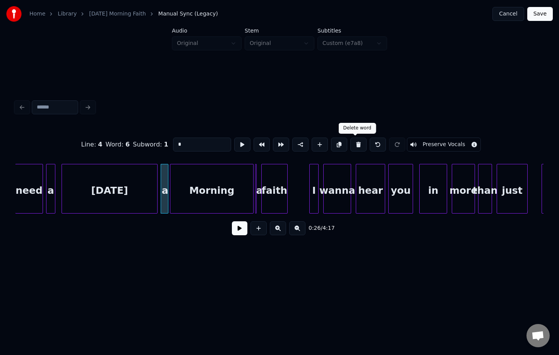
click at [354, 145] on button at bounding box center [358, 144] width 16 height 14
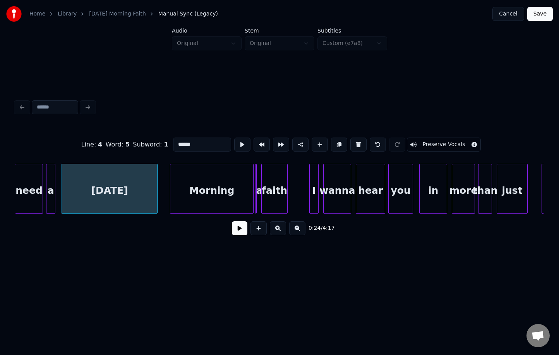
click at [256, 186] on div at bounding box center [257, 188] width 2 height 49
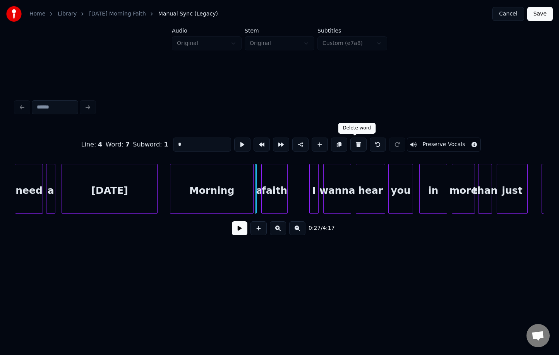
click at [354, 142] on button at bounding box center [358, 144] width 16 height 14
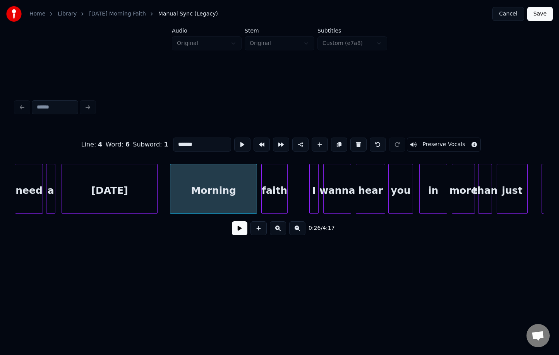
click at [256, 181] on div at bounding box center [255, 188] width 2 height 49
click at [164, 182] on div at bounding box center [163, 188] width 2 height 49
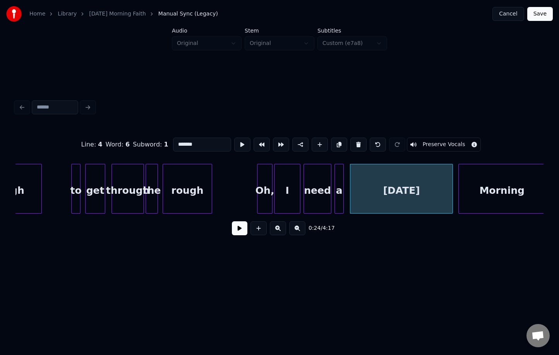
scroll to position [0, 1605]
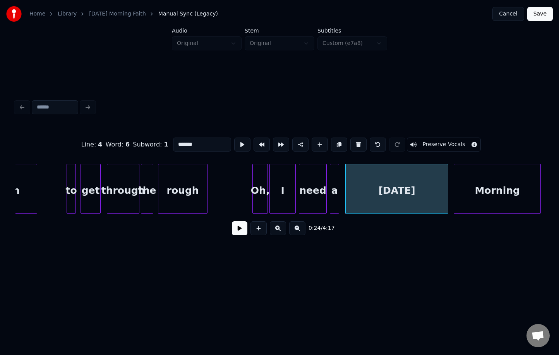
click at [164, 182] on div "rough" at bounding box center [182, 190] width 49 height 53
type input "*****"
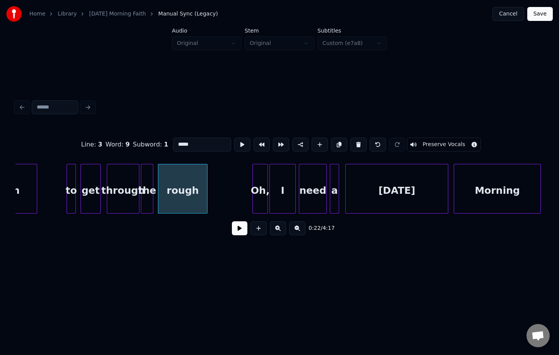
click at [237, 226] on button at bounding box center [239, 228] width 15 height 14
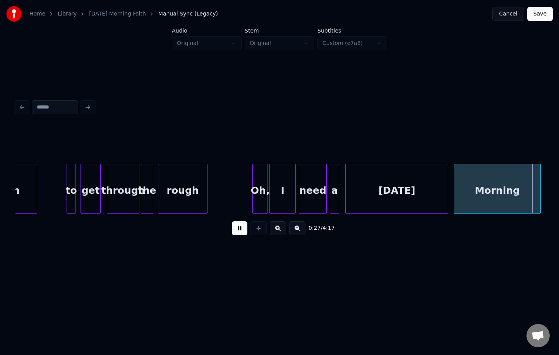
scroll to position [0, 2133]
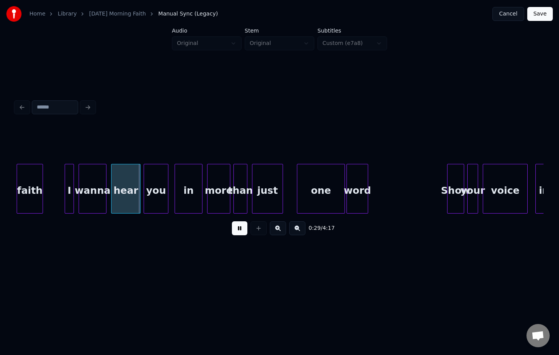
click at [240, 230] on button at bounding box center [239, 228] width 15 height 14
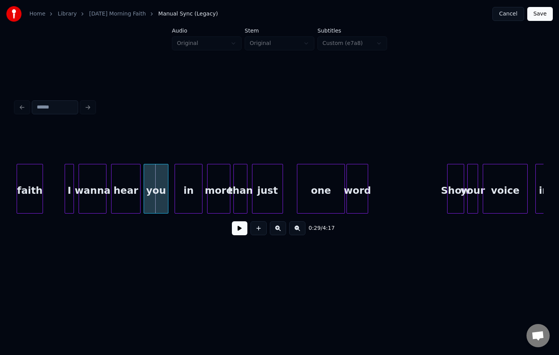
click at [542, 17] on button "Save" at bounding box center [540, 14] width 26 height 14
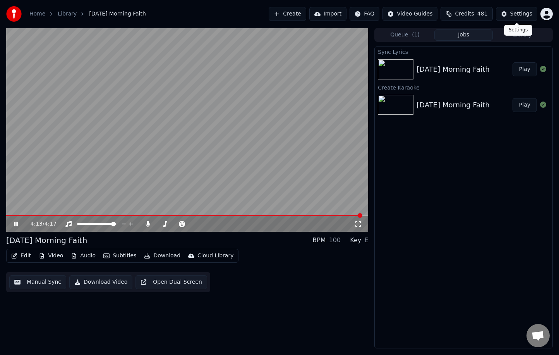
click at [529, 16] on div "Settings" at bounding box center [521, 14] width 22 height 8
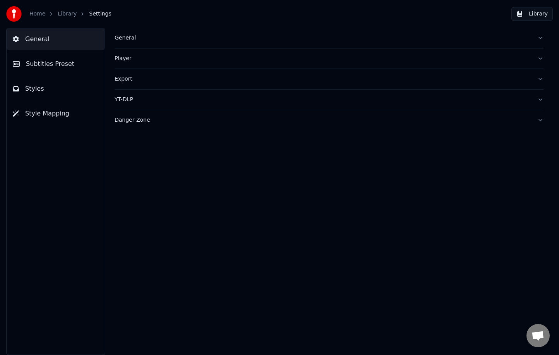
click at [41, 39] on span "General" at bounding box center [37, 38] width 24 height 9
click at [41, 60] on span "Subtitles Preset" at bounding box center [50, 63] width 48 height 9
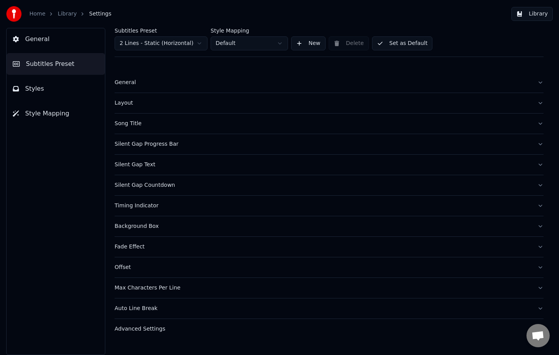
click at [43, 89] on button "Styles" at bounding box center [56, 89] width 98 height 22
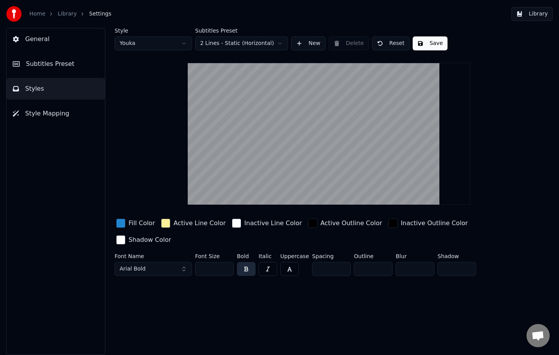
click at [46, 112] on span "Style Mapping" at bounding box center [47, 113] width 44 height 9
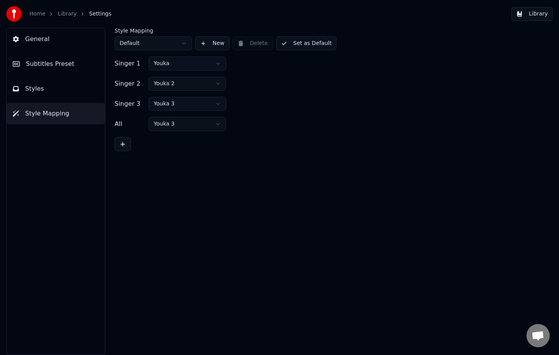
click at [62, 15] on link "Library" at bounding box center [67, 14] width 19 height 8
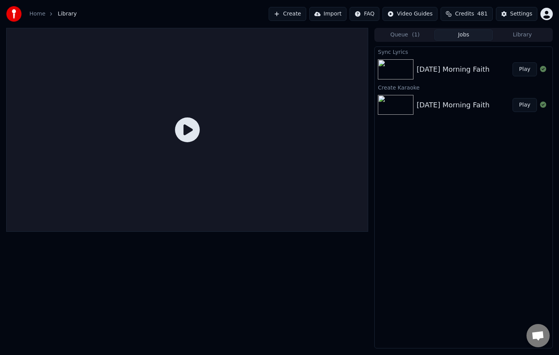
click at [388, 69] on img at bounding box center [396, 69] width 36 height 20
click at [177, 128] on icon at bounding box center [187, 129] width 25 height 25
click at [186, 129] on icon at bounding box center [187, 129] width 25 height 25
click at [527, 70] on button "Play" at bounding box center [525, 69] width 24 height 14
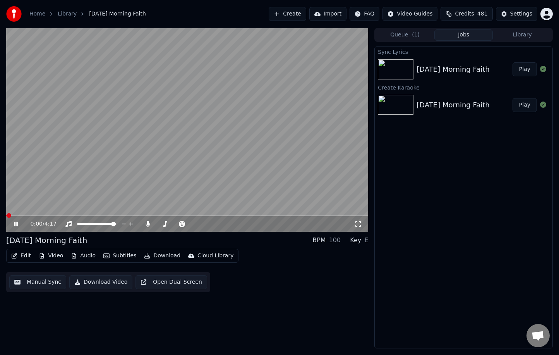
click at [175, 101] on video at bounding box center [187, 130] width 362 height 204
click at [23, 256] on button "Edit" at bounding box center [21, 255] width 26 height 11
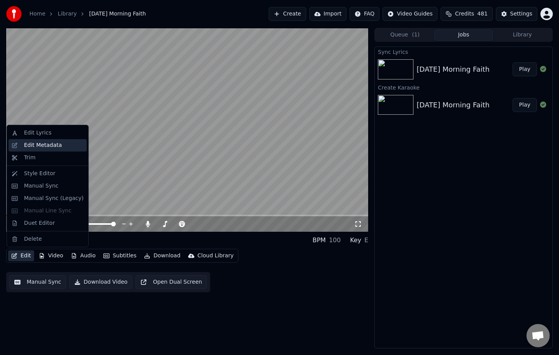
click at [60, 144] on div "Edit Metadata" at bounding box center [54, 145] width 60 height 8
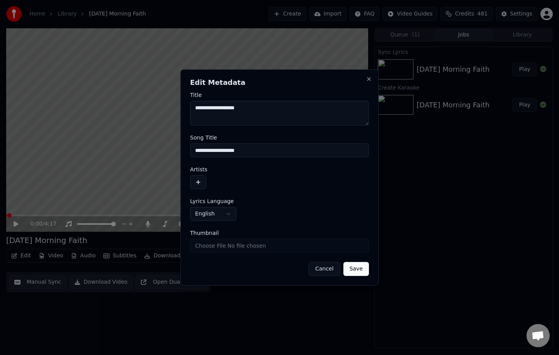
click at [323, 267] on button "Cancel" at bounding box center [324, 269] width 31 height 14
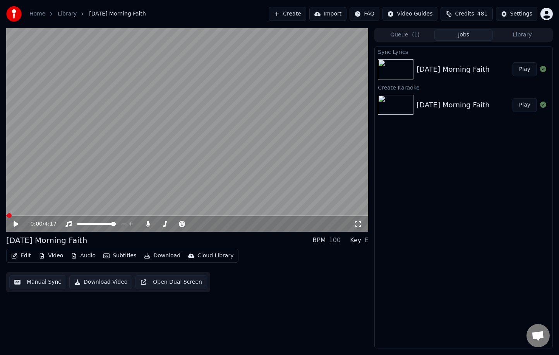
click at [15, 225] on icon at bounding box center [16, 223] width 5 height 5
click at [15, 225] on icon at bounding box center [16, 223] width 4 height 5
click at [22, 257] on button "Edit" at bounding box center [21, 255] width 26 height 11
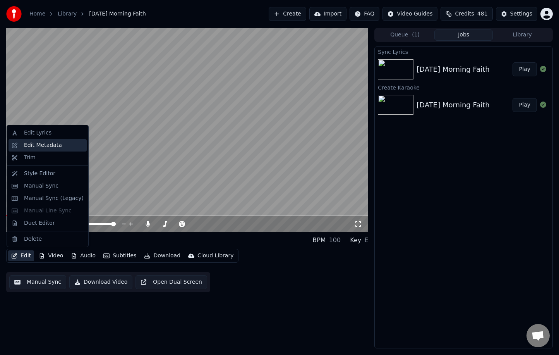
click at [49, 148] on div "Edit Metadata" at bounding box center [43, 145] width 38 height 8
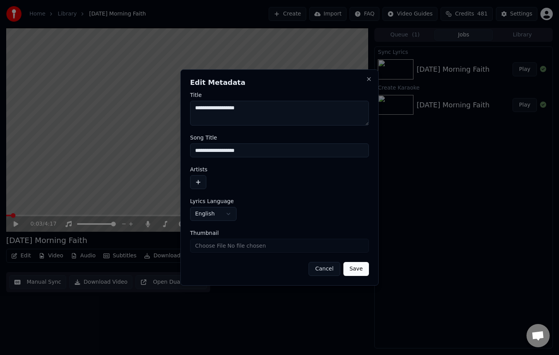
click at [198, 185] on button "button" at bounding box center [198, 182] width 16 height 14
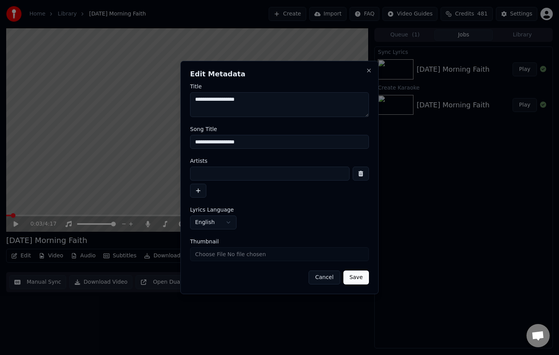
click at [214, 176] on input at bounding box center [270, 173] width 160 height 14
type input "**********"
click at [353, 278] on button "Save" at bounding box center [356, 277] width 26 height 14
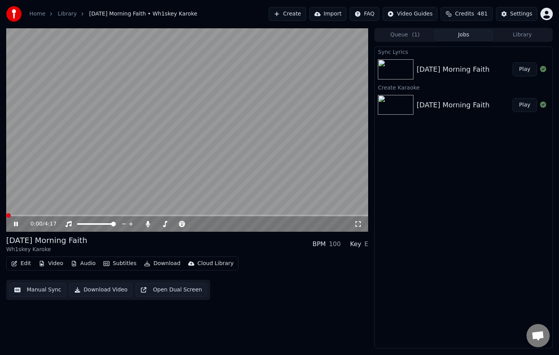
click at [6, 214] on span at bounding box center [8, 215] width 5 height 5
click at [148, 224] on icon at bounding box center [148, 224] width 4 height 6
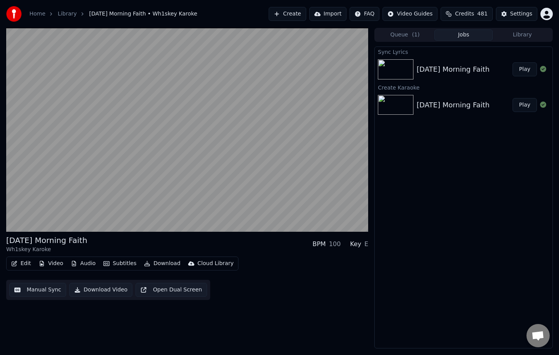
click at [113, 290] on button "Download Video" at bounding box center [100, 290] width 63 height 14
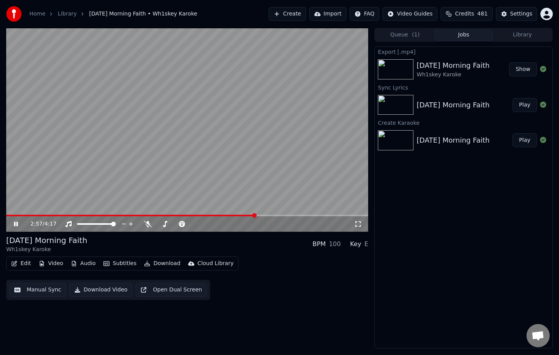
click at [156, 166] on video at bounding box center [187, 130] width 362 height 204
